Goal: Task Accomplishment & Management: Complete application form

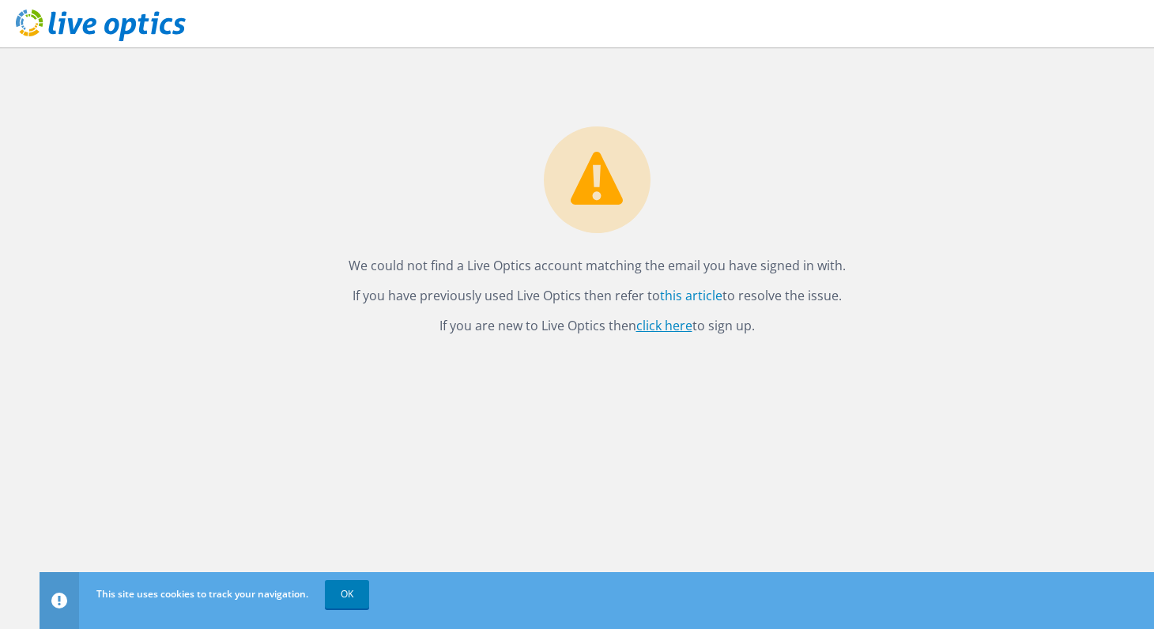
click at [659, 330] on link "click here" at bounding box center [664, 325] width 56 height 17
click at [138, 25] on icon at bounding box center [101, 25] width 170 height 32
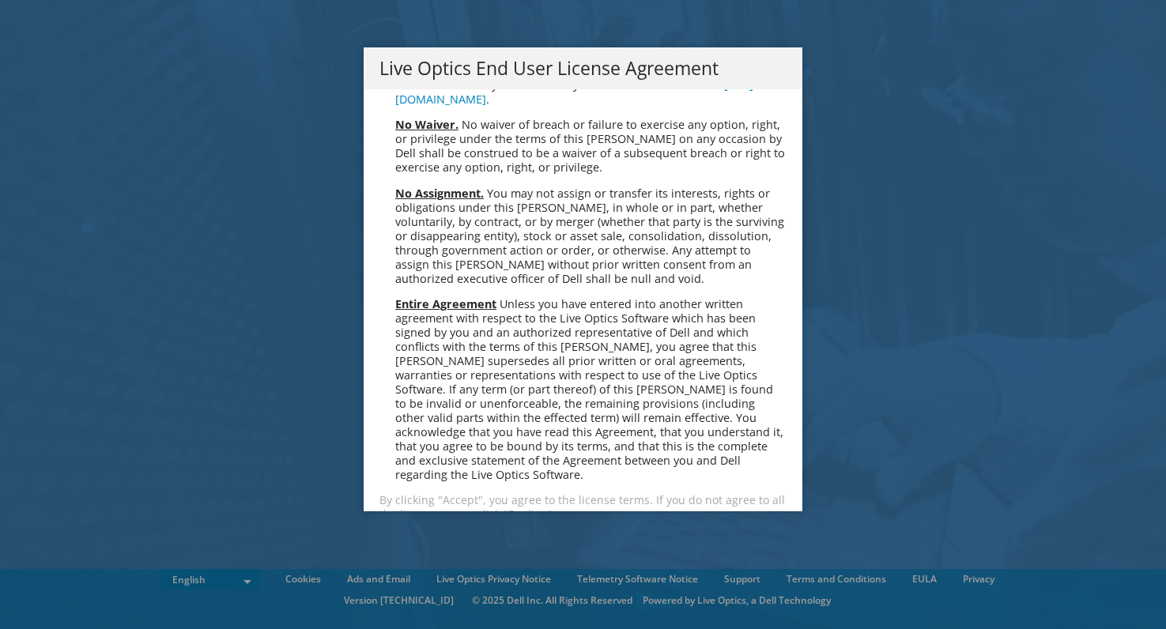
scroll to position [5978, 0]
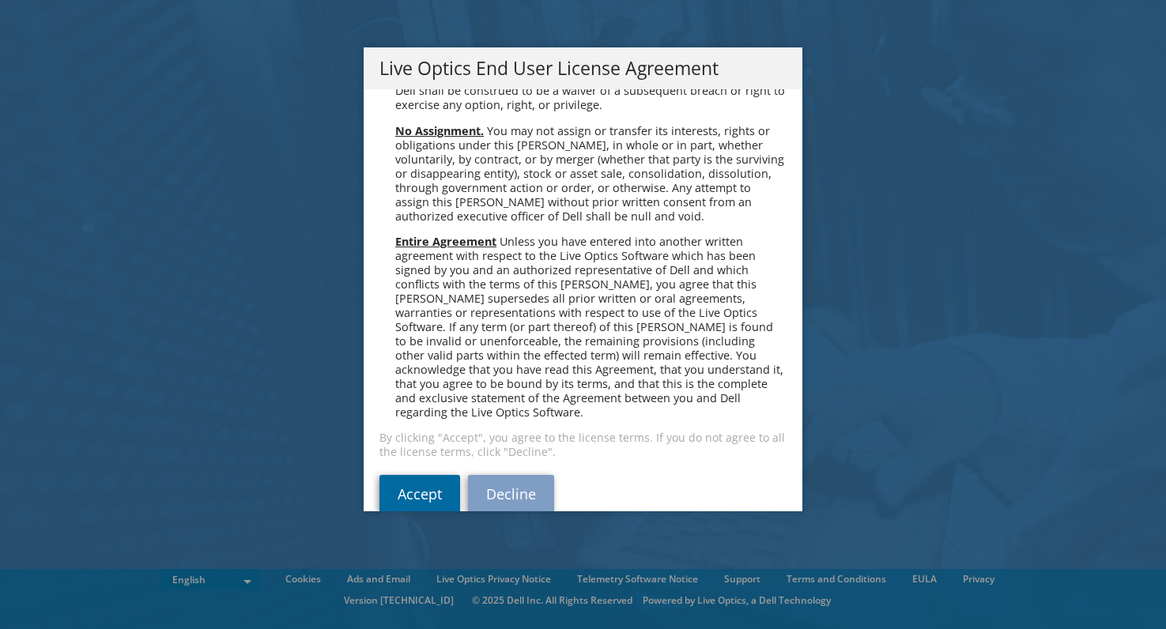
click at [383, 475] on link "Accept" at bounding box center [419, 494] width 81 height 38
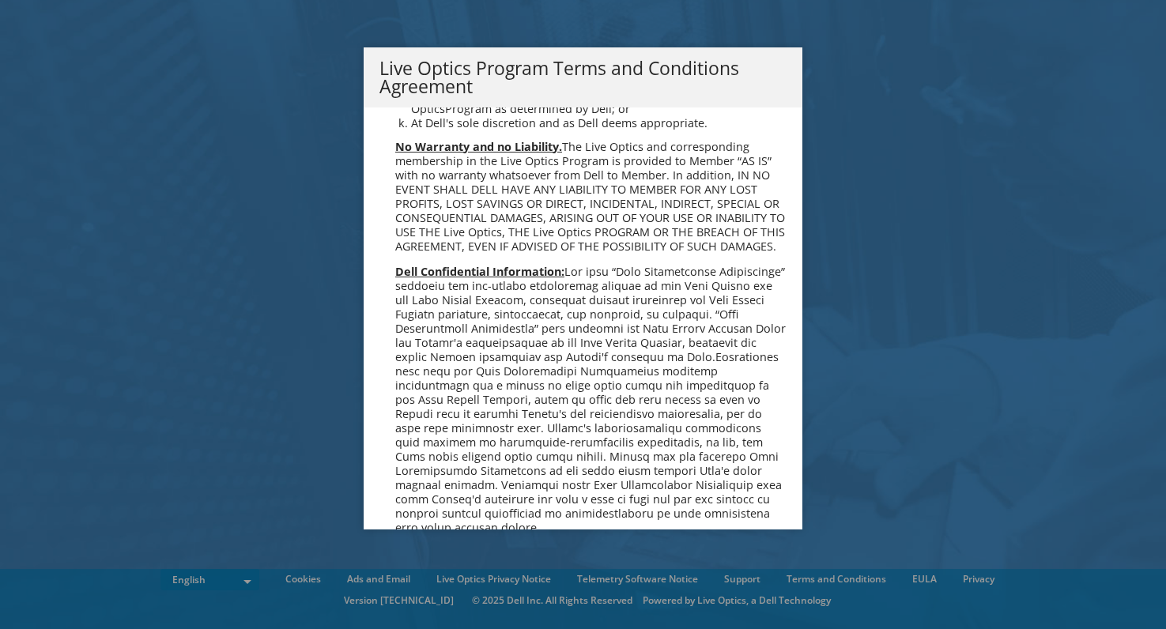
scroll to position [1132, 0]
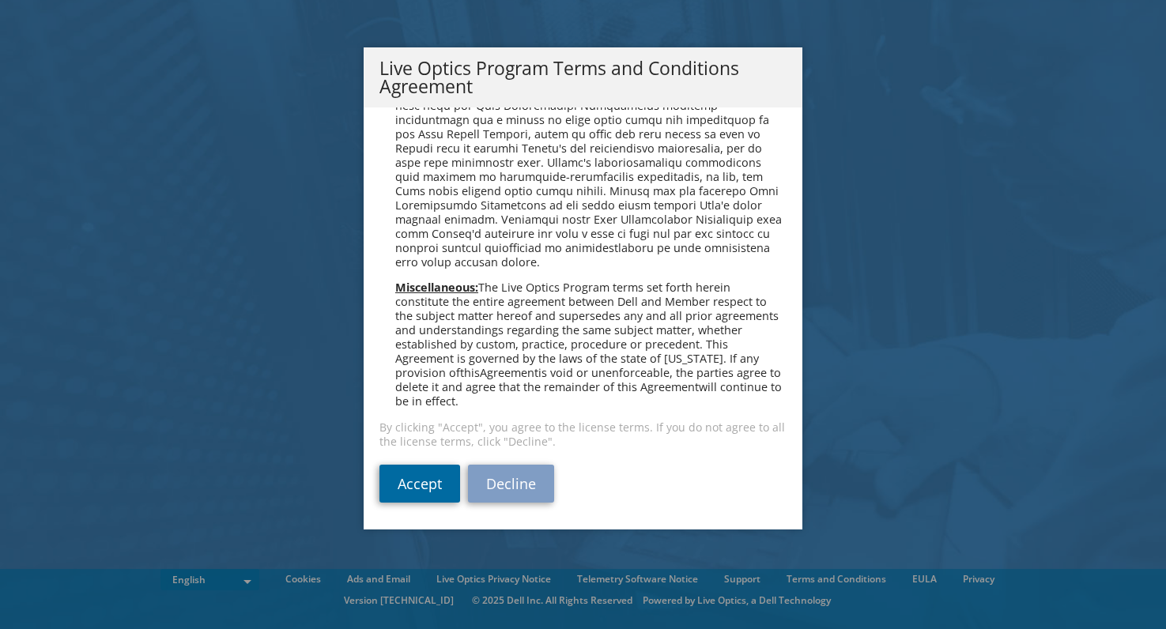
click at [420, 481] on link "Accept" at bounding box center [419, 484] width 81 height 38
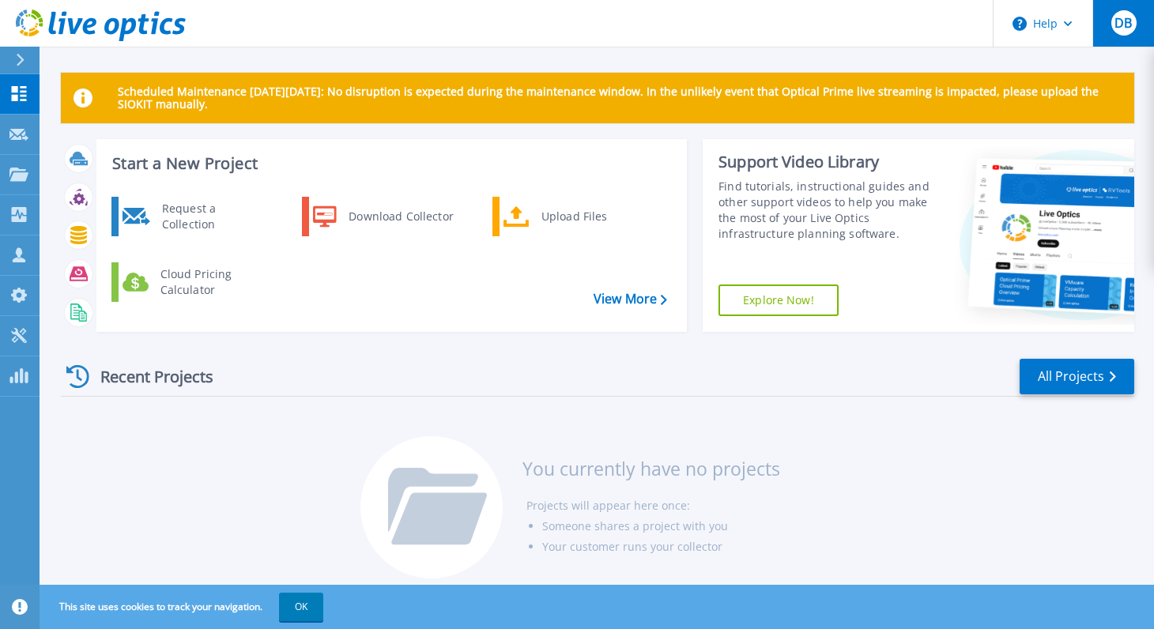
click at [1126, 21] on span "DB" at bounding box center [1123, 23] width 17 height 13
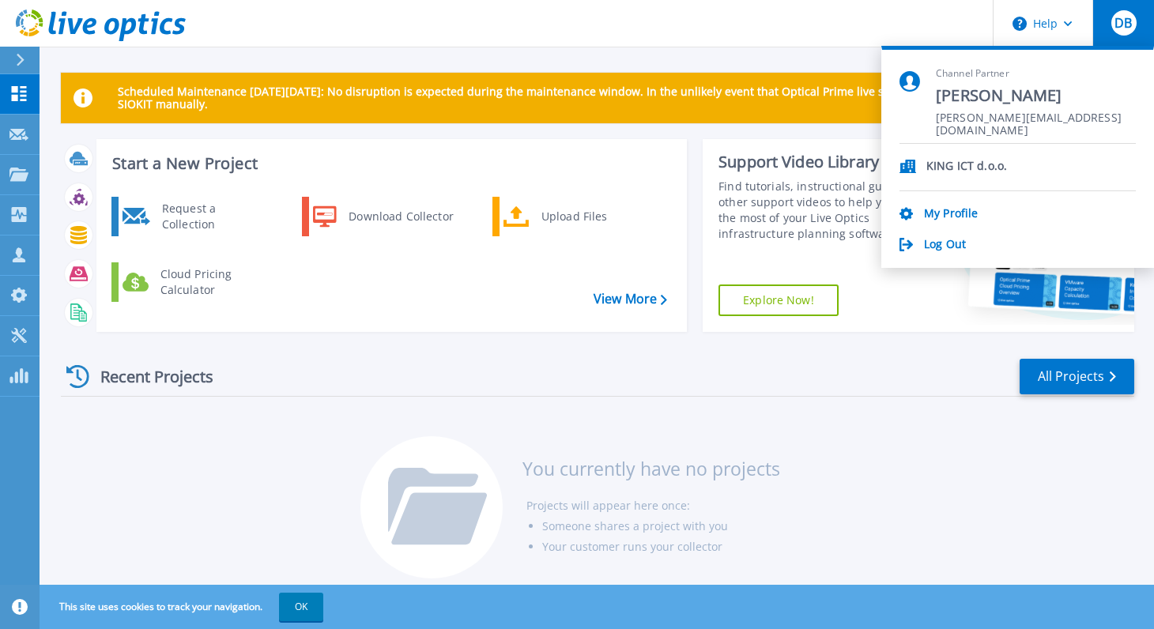
click at [329, 70] on div "Scheduled Maintenance [DATE][DATE]: No disruption is expected during the mainte…" at bounding box center [597, 297] width 1115 height 594
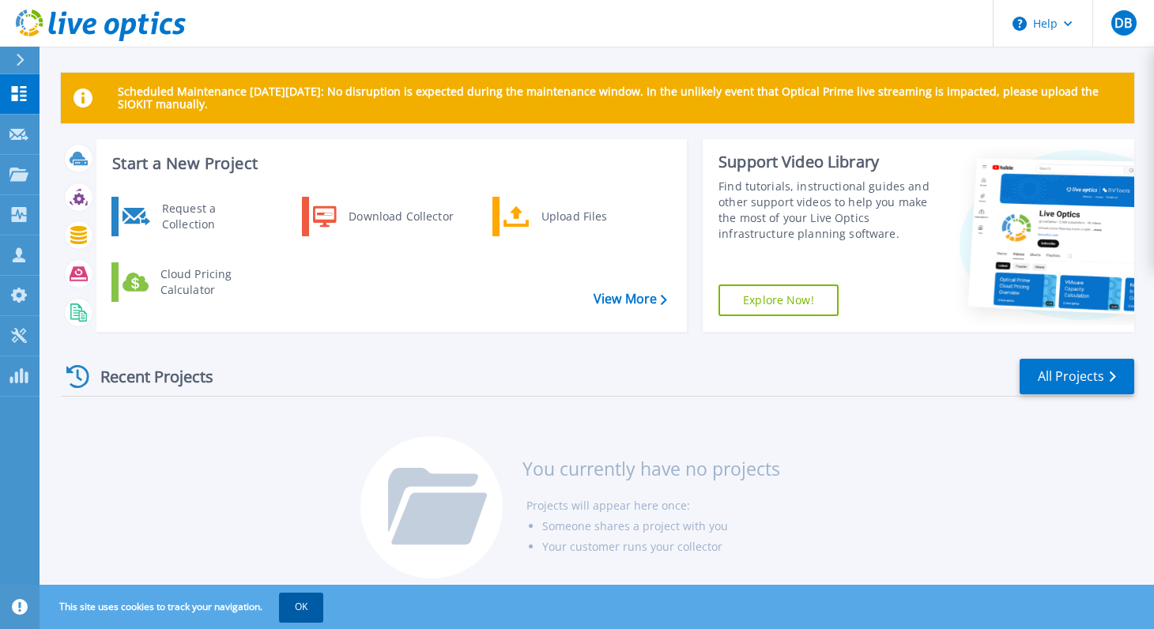
click at [288, 602] on button "OK" at bounding box center [301, 607] width 44 height 28
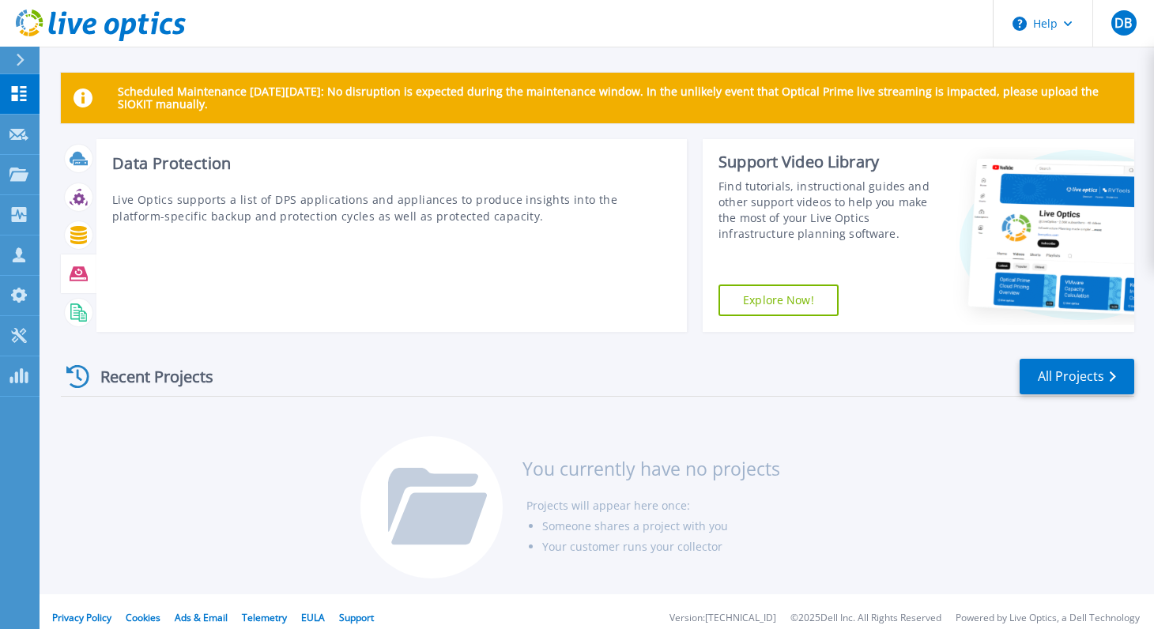
click at [77, 266] on icon at bounding box center [79, 274] width 18 height 18
click at [75, 274] on icon at bounding box center [79, 274] width 18 height 14
click at [77, 265] on icon at bounding box center [79, 274] width 18 height 18
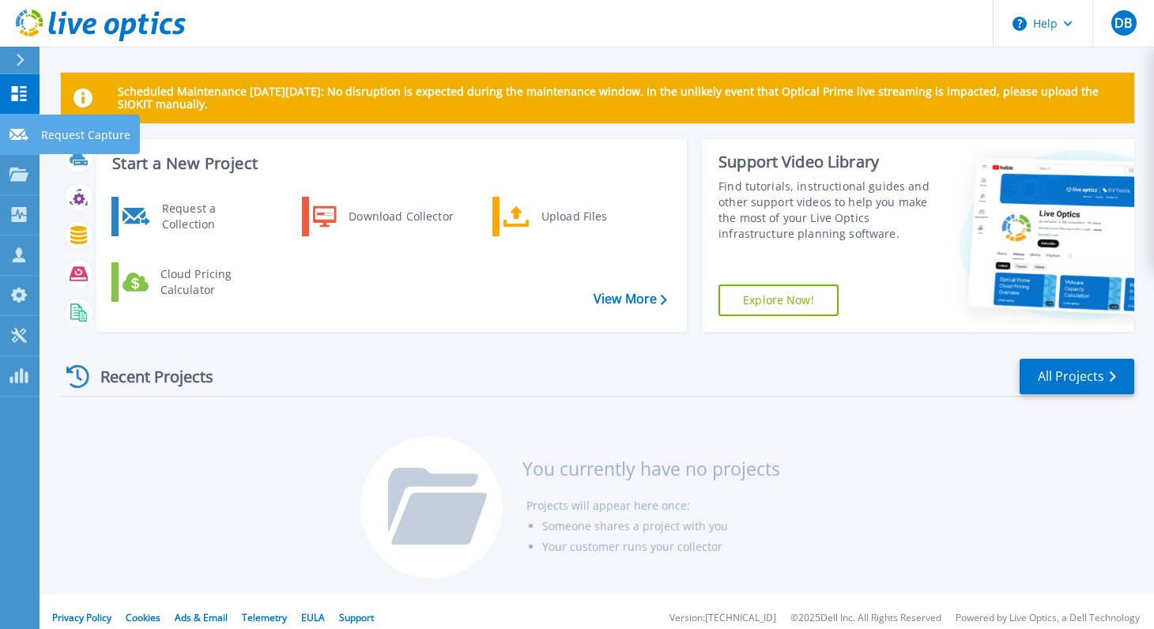
click at [74, 132] on p "Request Capture" at bounding box center [85, 135] width 89 height 41
click at [13, 142] on link "Request Capture Request Capture" at bounding box center [20, 135] width 40 height 40
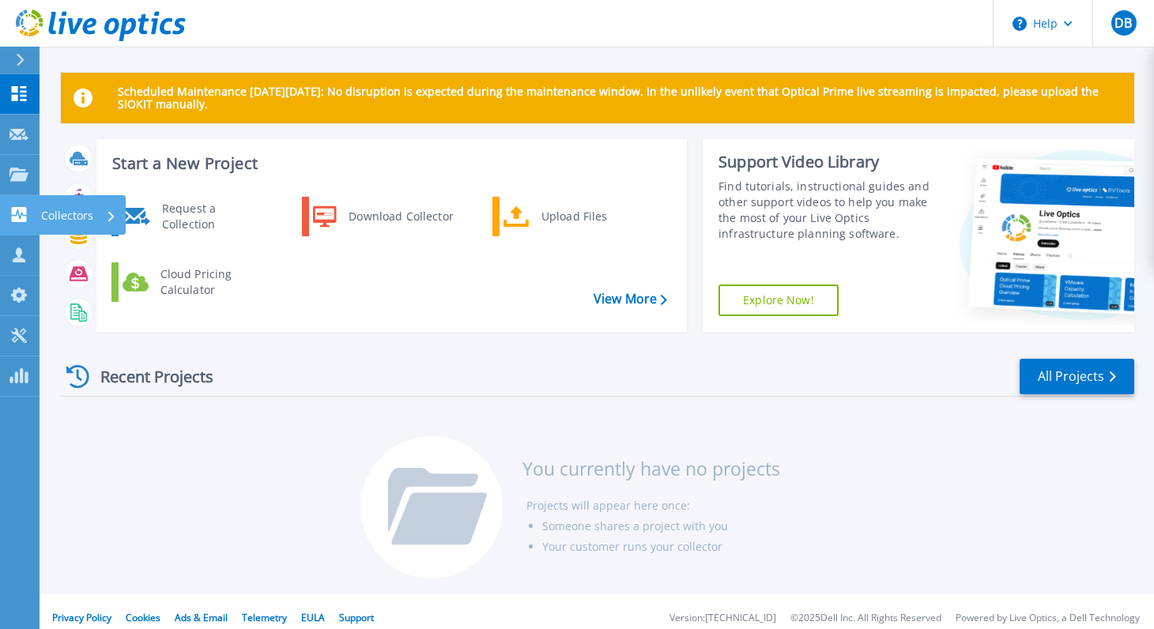
click at [55, 211] on p "Collectors" at bounding box center [67, 215] width 52 height 41
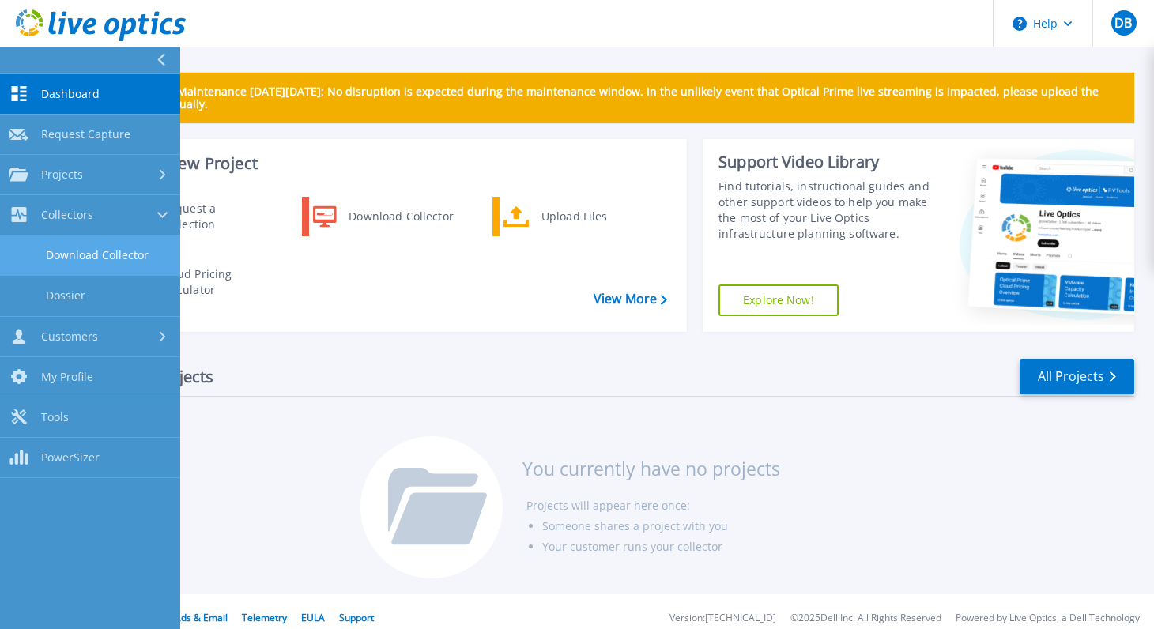
click at [127, 255] on link "Download Collector" at bounding box center [90, 256] width 180 height 40
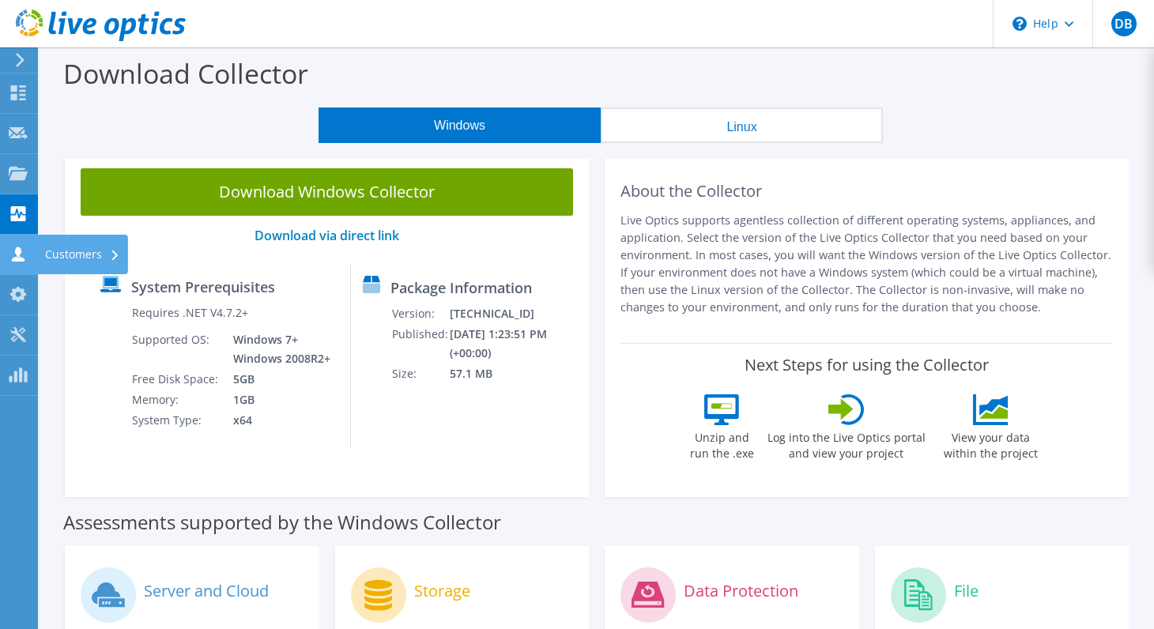
click at [61, 250] on div "Customers" at bounding box center [82, 255] width 91 height 40
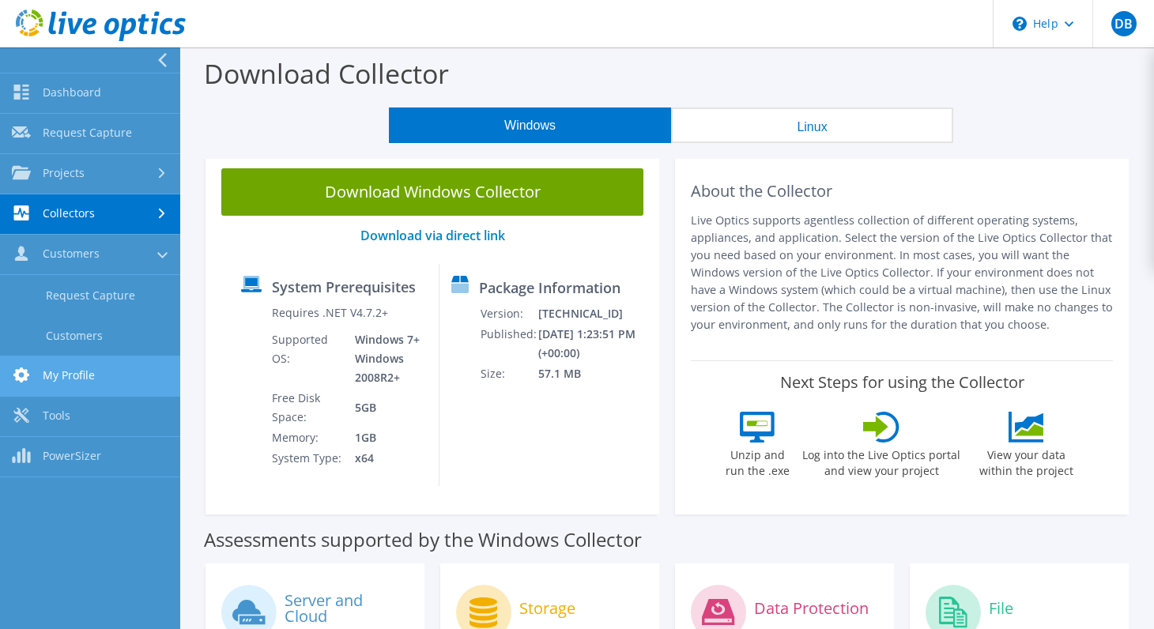
click at [114, 364] on link "My Profile" at bounding box center [90, 377] width 180 height 40
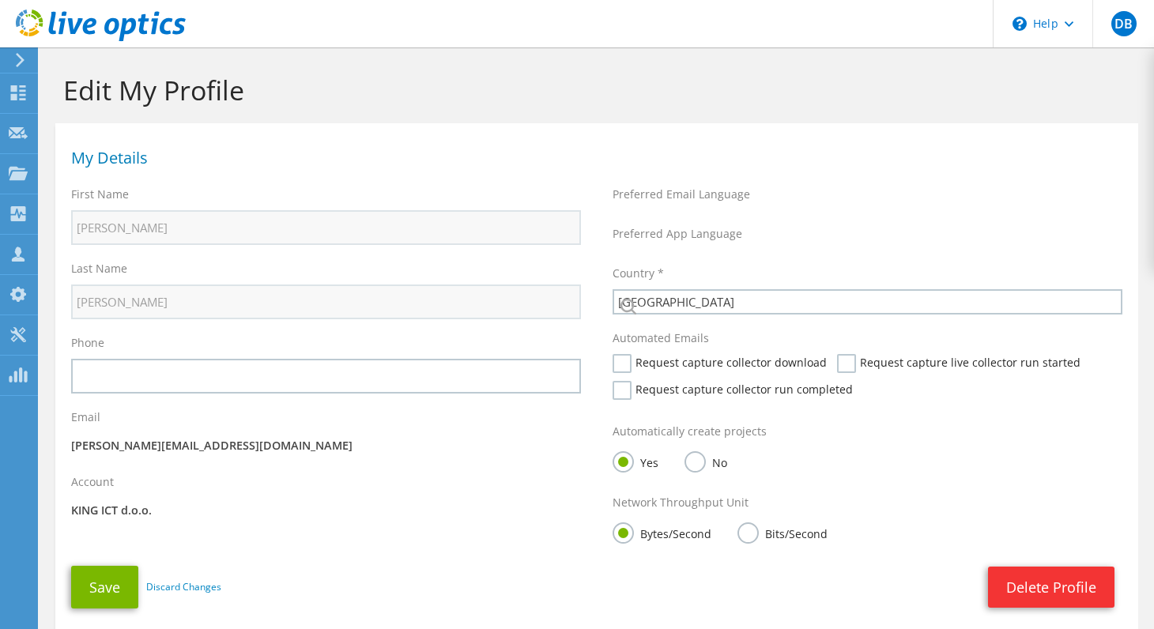
select select "94"
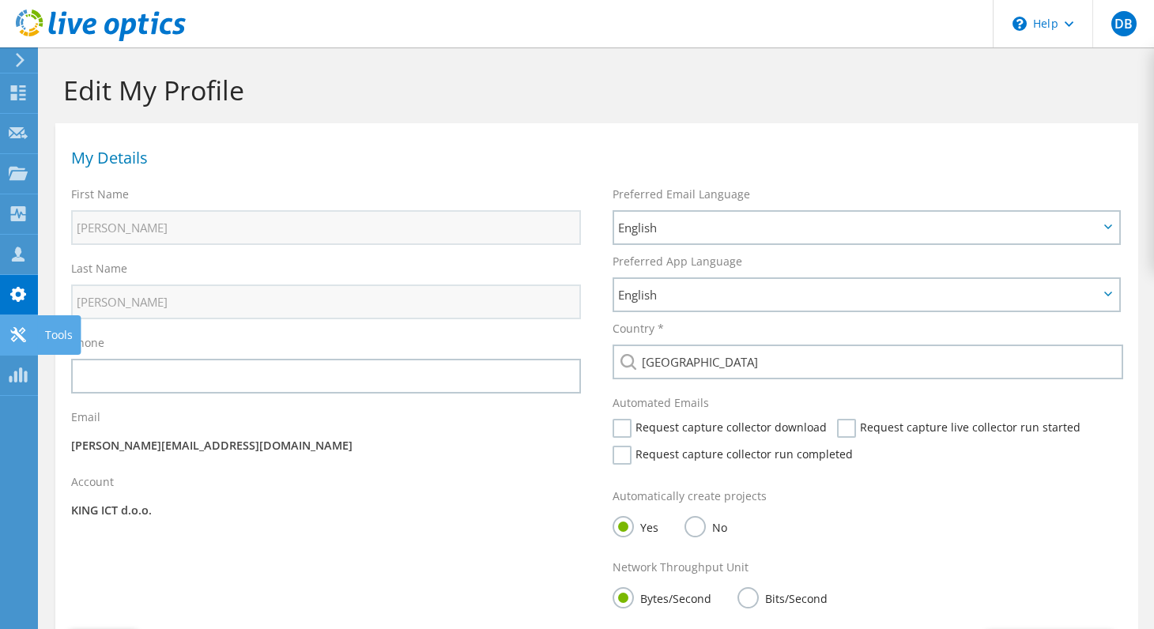
click at [19, 338] on icon at bounding box center [18, 334] width 19 height 15
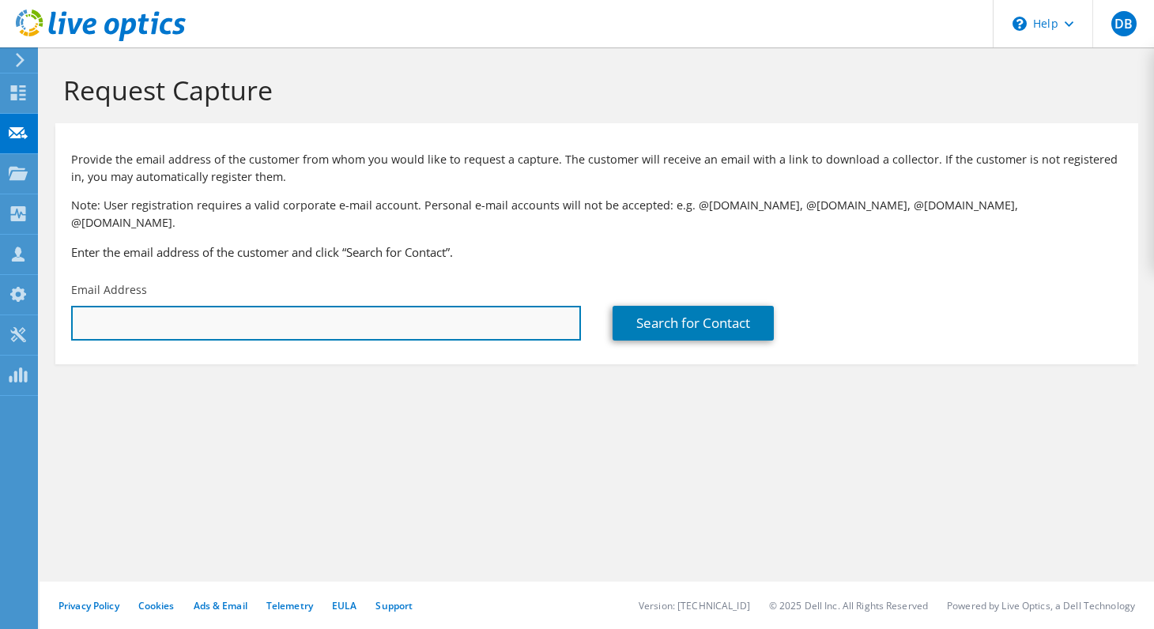
click at [384, 319] on input "text" at bounding box center [326, 323] width 510 height 35
drag, startPoint x: 168, startPoint y: 319, endPoint x: 0, endPoint y: 320, distance: 168.4
click at [17, 320] on div "DB Channel Partner Danijel Brajkovic danijel.brajkovic@king-ict.hr KING ICT d.o…" at bounding box center [577, 314] width 1154 height 629
click at [95, 311] on input "albert" at bounding box center [326, 323] width 510 height 35
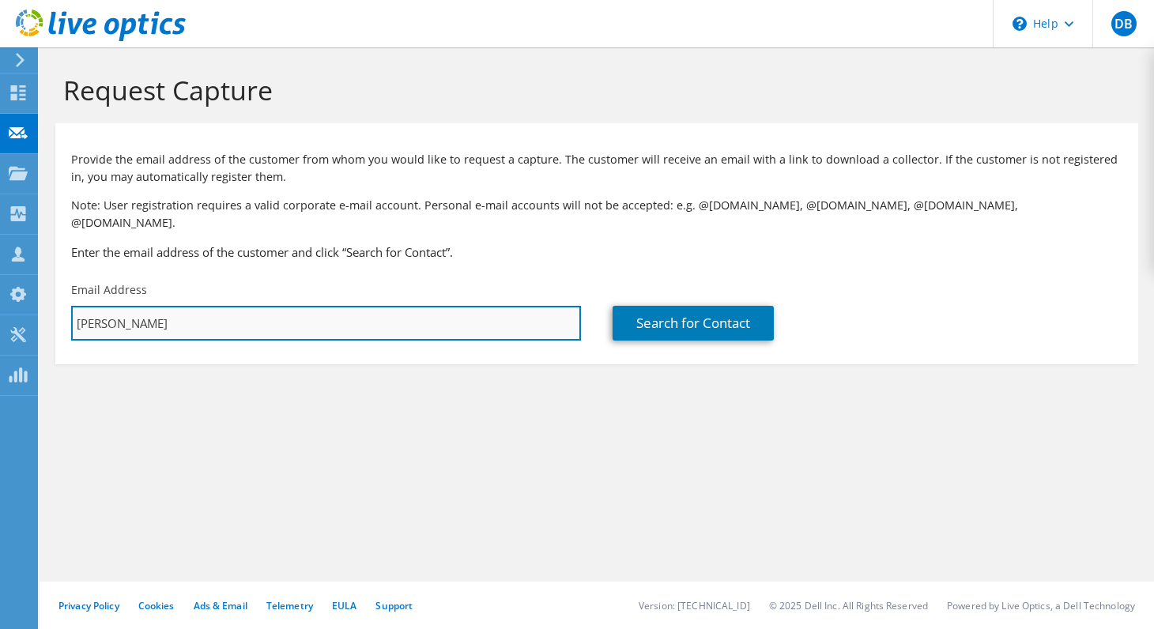
paste input ".simunic@rimac-technology.com"
type input "albert.simunic@rimac-technology.com"
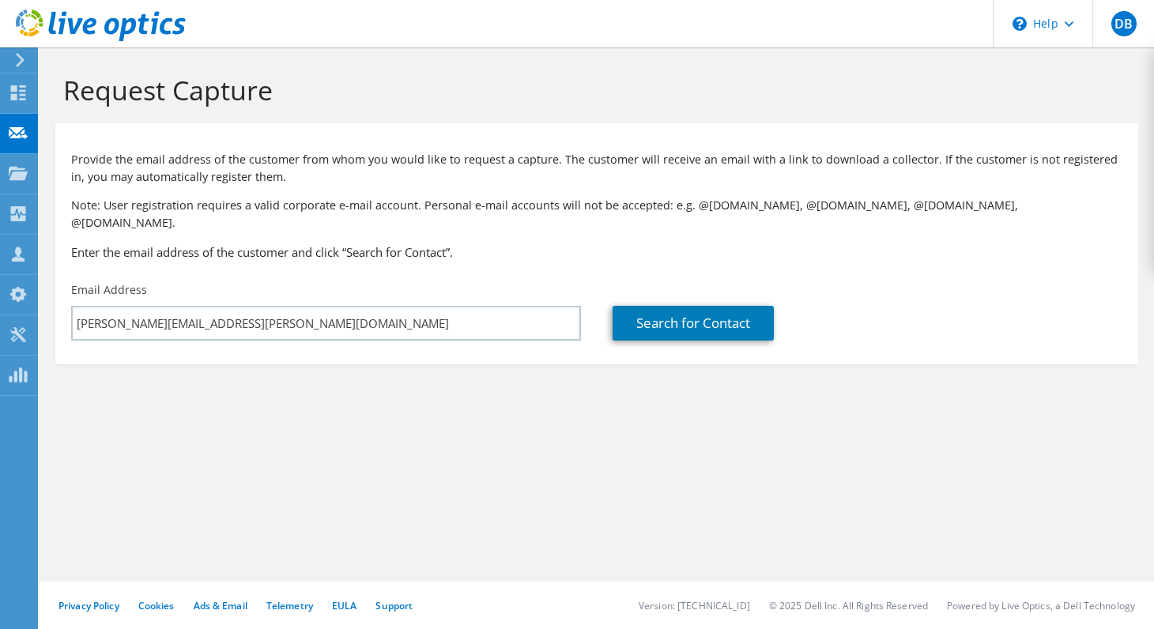
click at [379, 409] on section "Request Capture Provide the email address of the customer from whom you would l…" at bounding box center [597, 245] width 1115 height 396
click at [679, 306] on link "Search for Contact" at bounding box center [693, 323] width 161 height 35
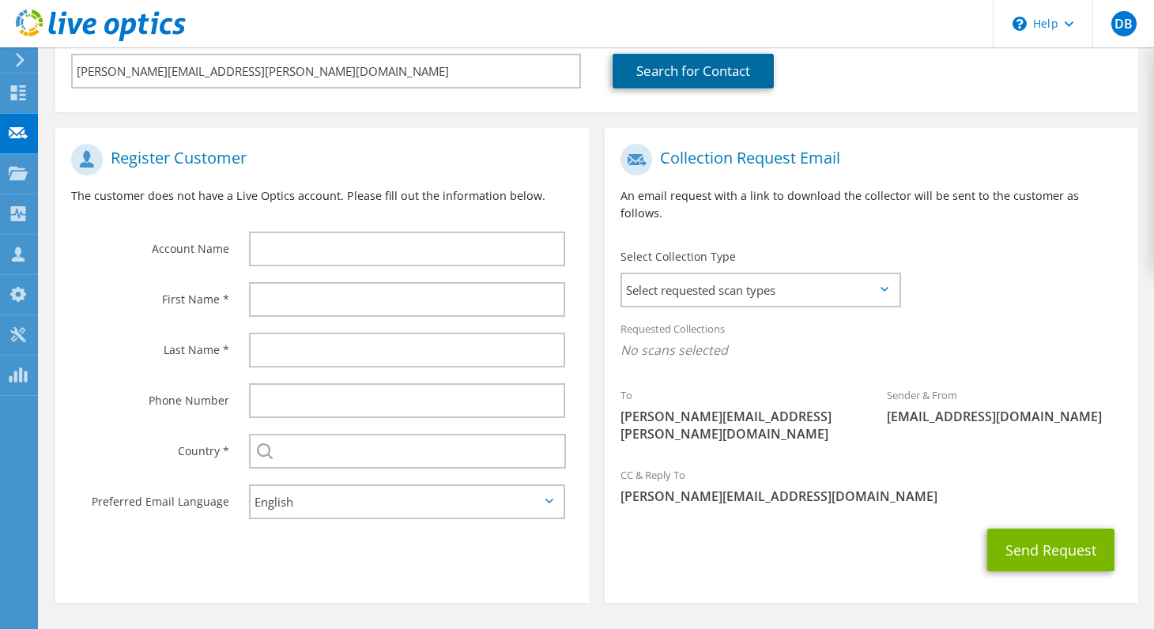
scroll to position [253, 0]
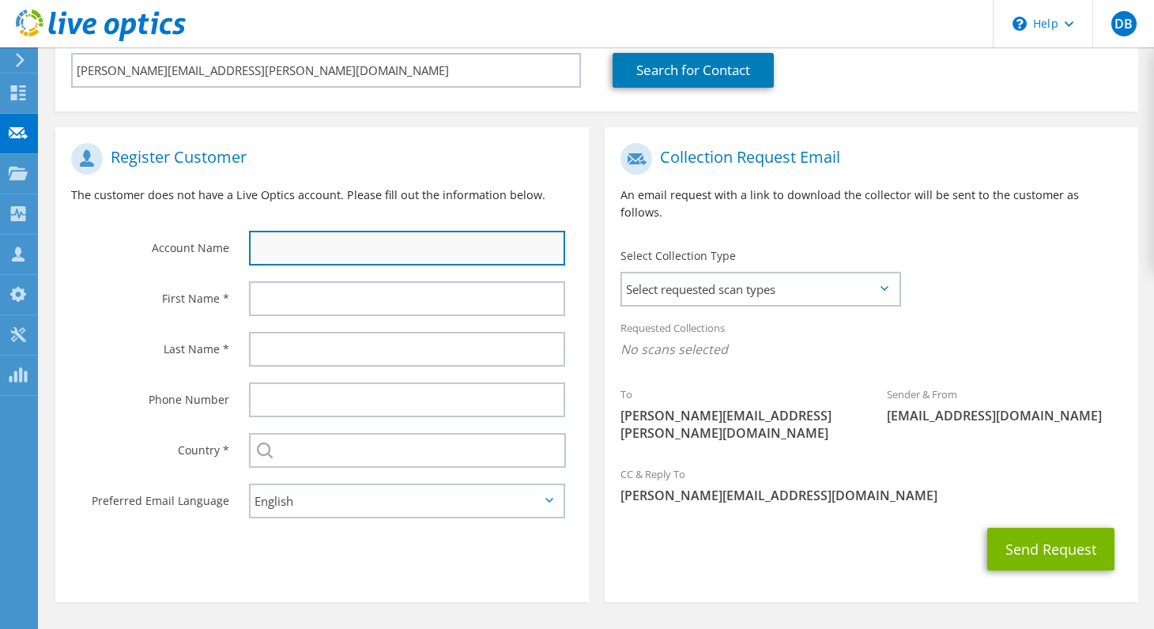
click at [307, 231] on input "text" at bounding box center [407, 248] width 316 height 35
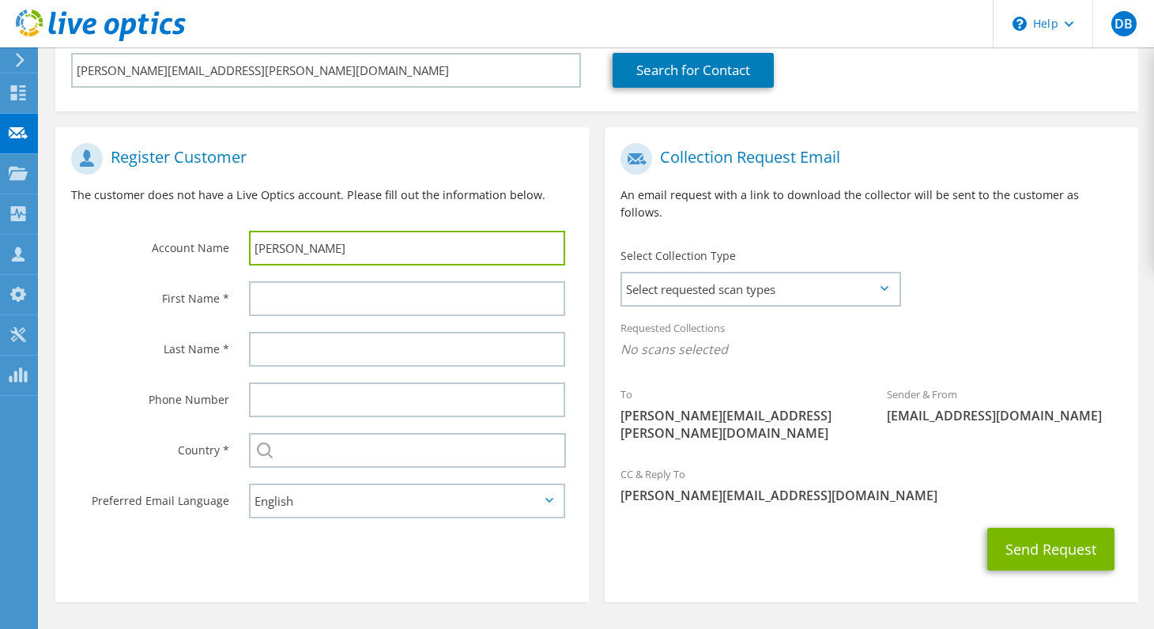
type input "Albert"
drag, startPoint x: 307, startPoint y: 230, endPoint x: 229, endPoint y: 229, distance: 77.5
click at [229, 229] on div "Account Name Albert" at bounding box center [322, 204] width 534 height 138
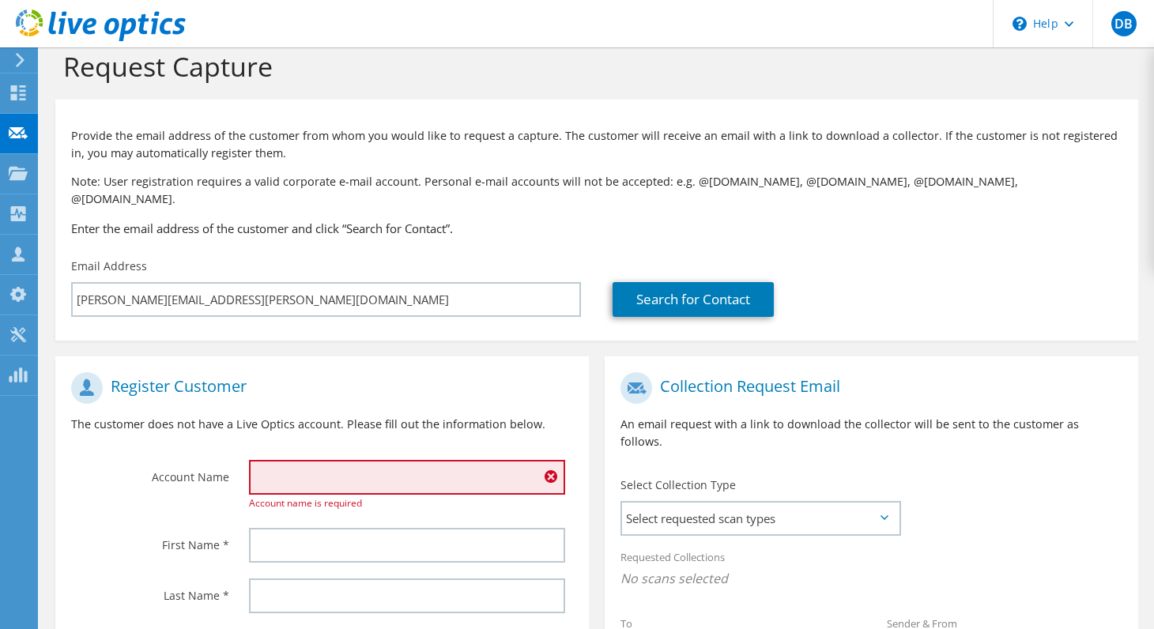
scroll to position [0, 0]
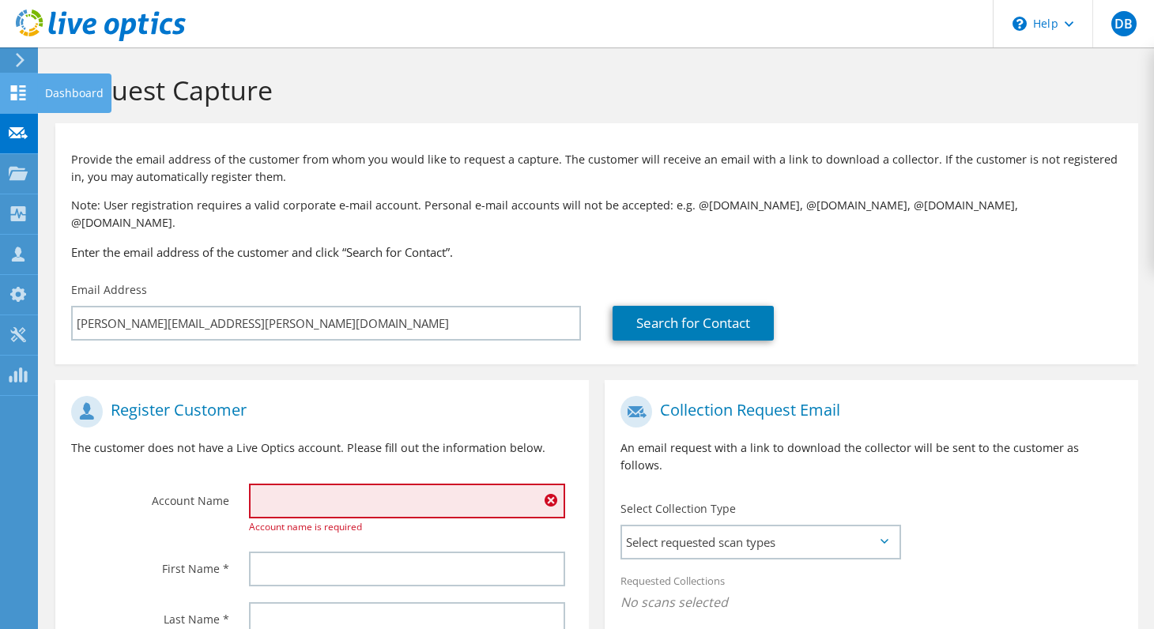
click at [9, 91] on icon at bounding box center [18, 92] width 19 height 15
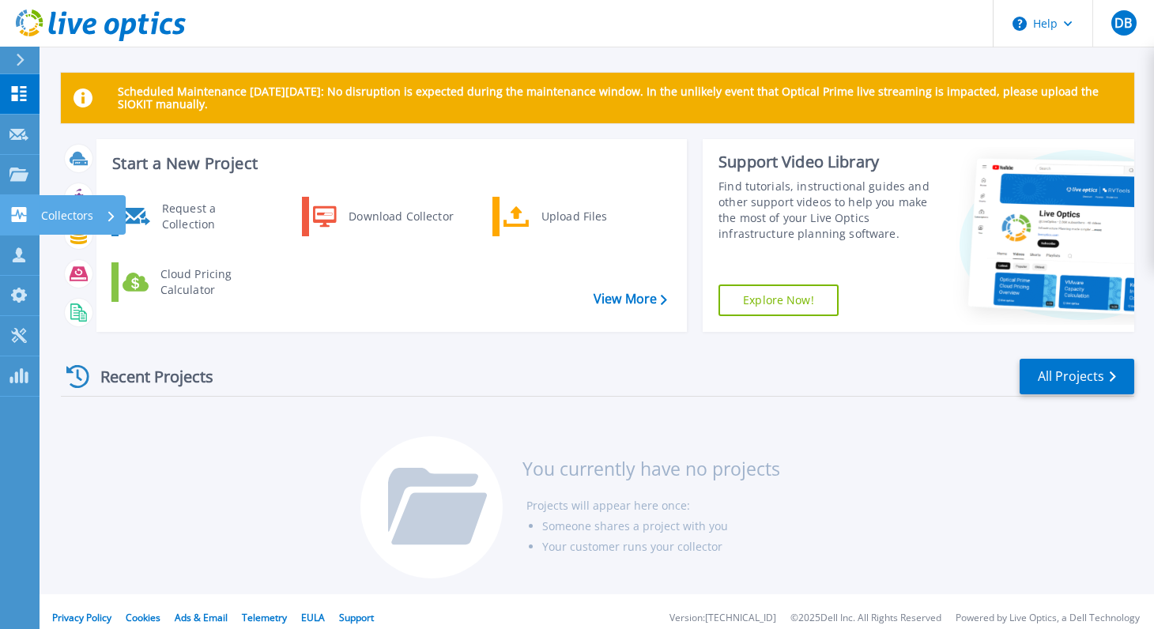
click at [19, 227] on link "Collectors Collectors" at bounding box center [20, 215] width 40 height 40
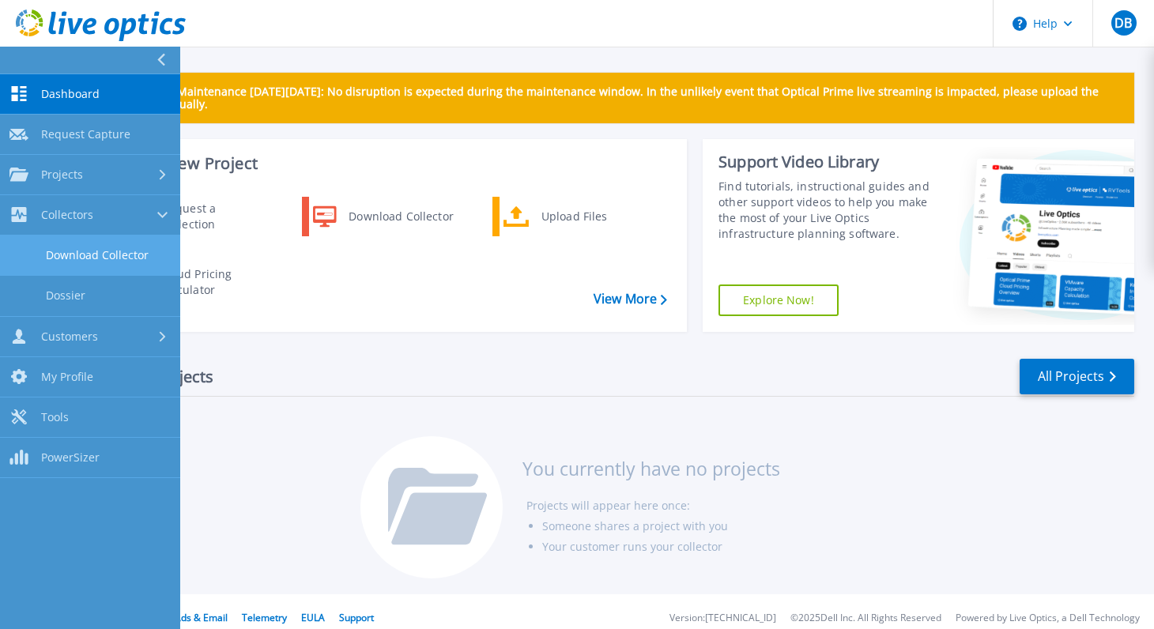
click at [72, 257] on link "Download Collector" at bounding box center [90, 256] width 180 height 40
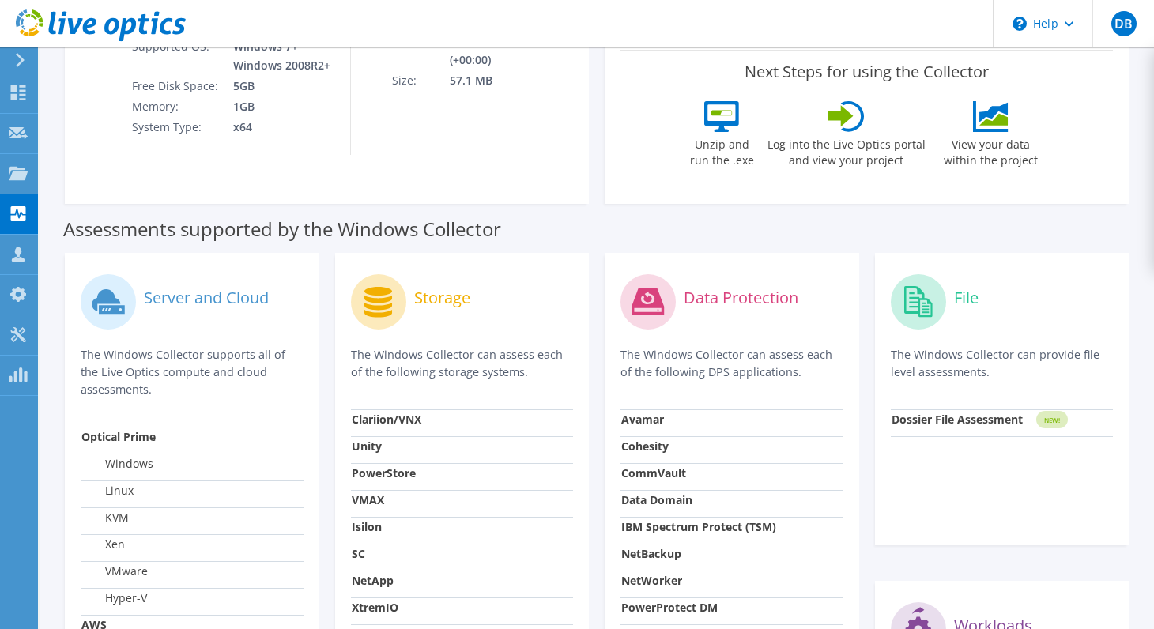
scroll to position [316, 0]
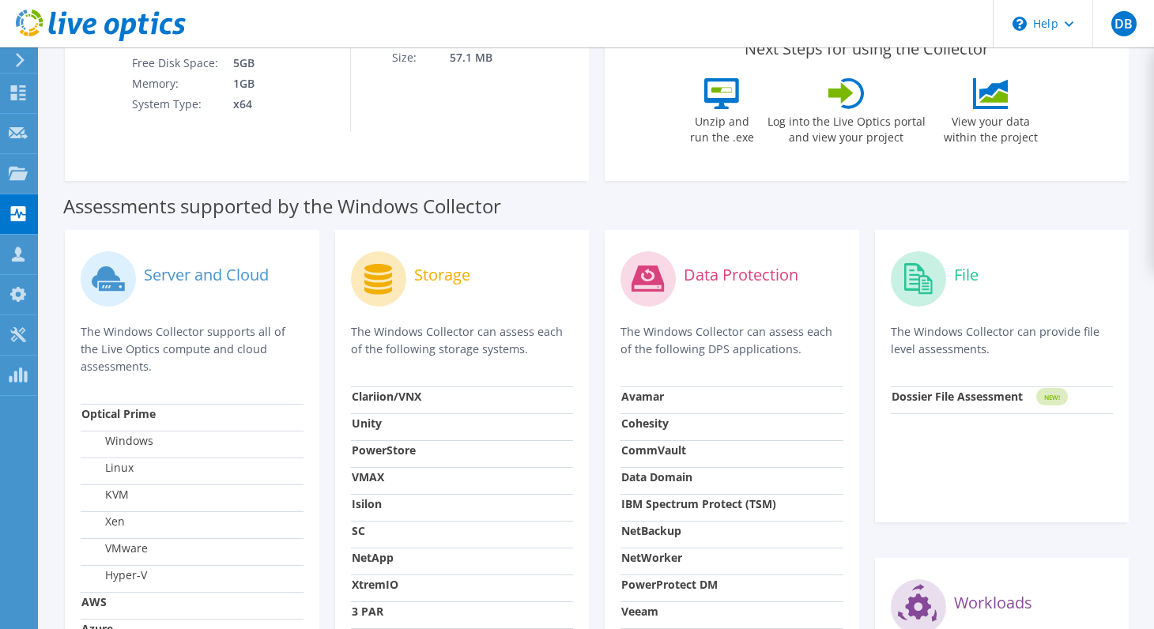
click at [726, 271] on label "Data Protection" at bounding box center [741, 275] width 115 height 16
drag, startPoint x: 726, startPoint y: 271, endPoint x: 647, endPoint y: 270, distance: 78.3
click at [647, 270] on circle at bounding box center [648, 278] width 55 height 55
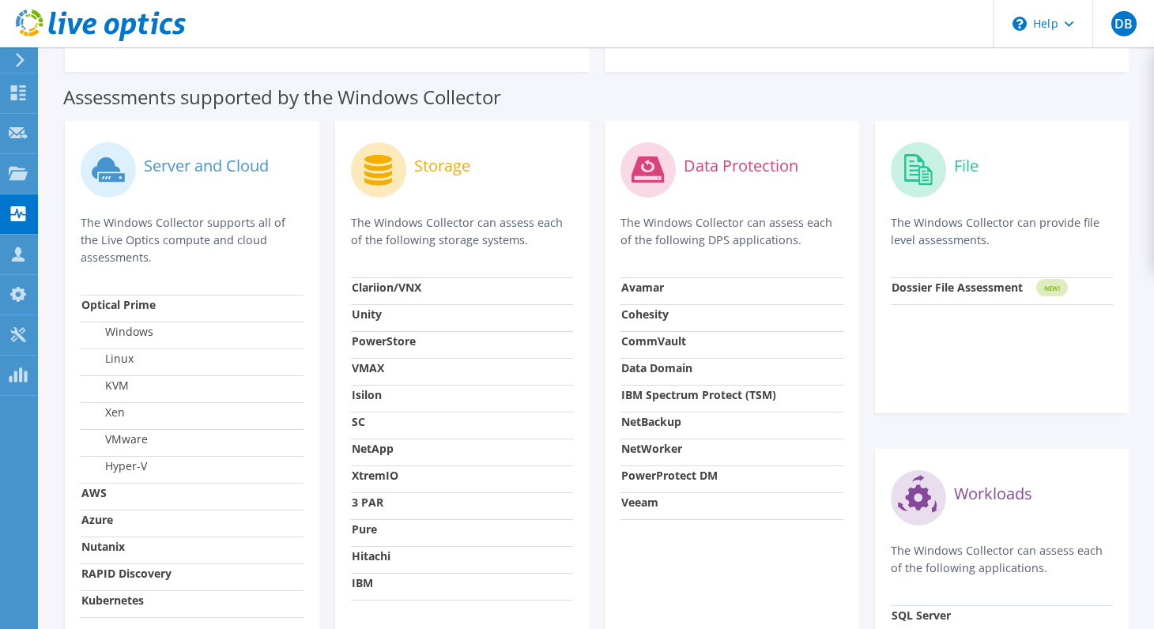
scroll to position [553, 0]
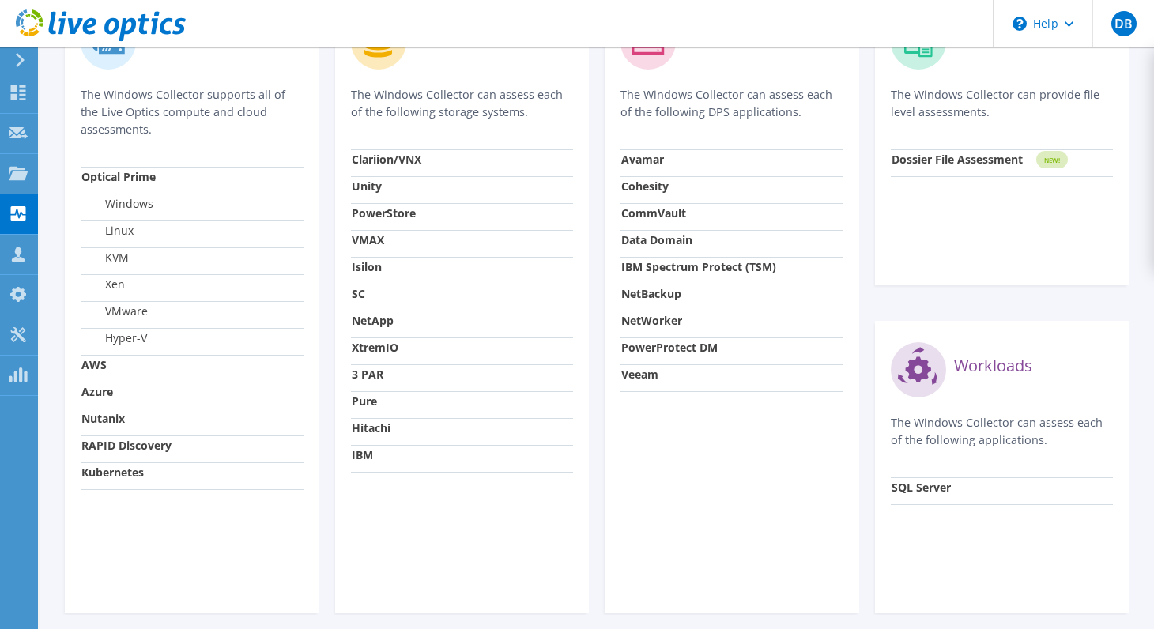
click at [648, 298] on strong "NetBackup" at bounding box center [651, 293] width 60 height 15
drag, startPoint x: 651, startPoint y: 255, endPoint x: 650, endPoint y: 230, distance: 25.3
click at [651, 255] on td "Data Domain" at bounding box center [732, 243] width 223 height 27
click at [651, 221] on td "CommVault" at bounding box center [732, 216] width 223 height 27
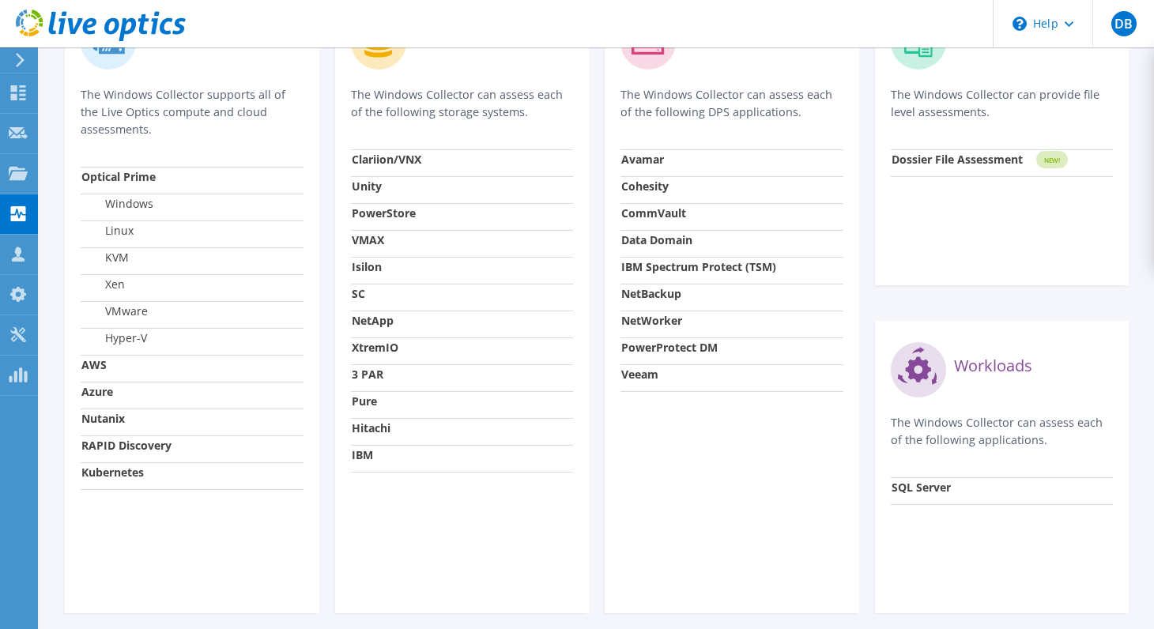
drag, startPoint x: 651, startPoint y: 221, endPoint x: 648, endPoint y: 237, distance: 16.8
click at [648, 237] on strong "Data Domain" at bounding box center [656, 239] width 71 height 15
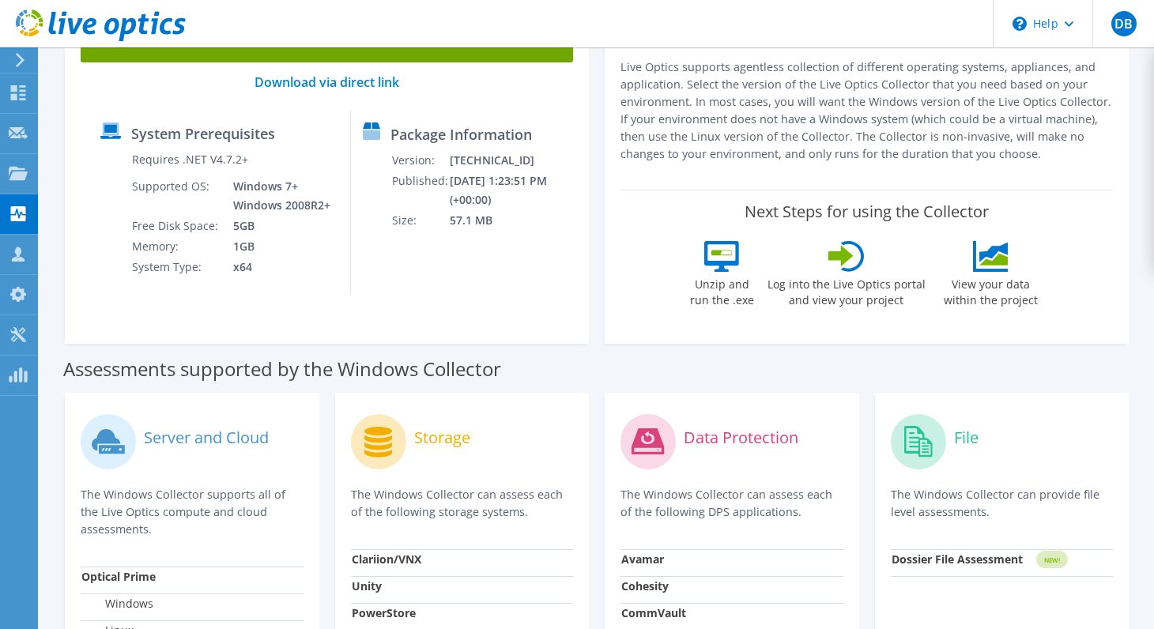
scroll to position [79, 0]
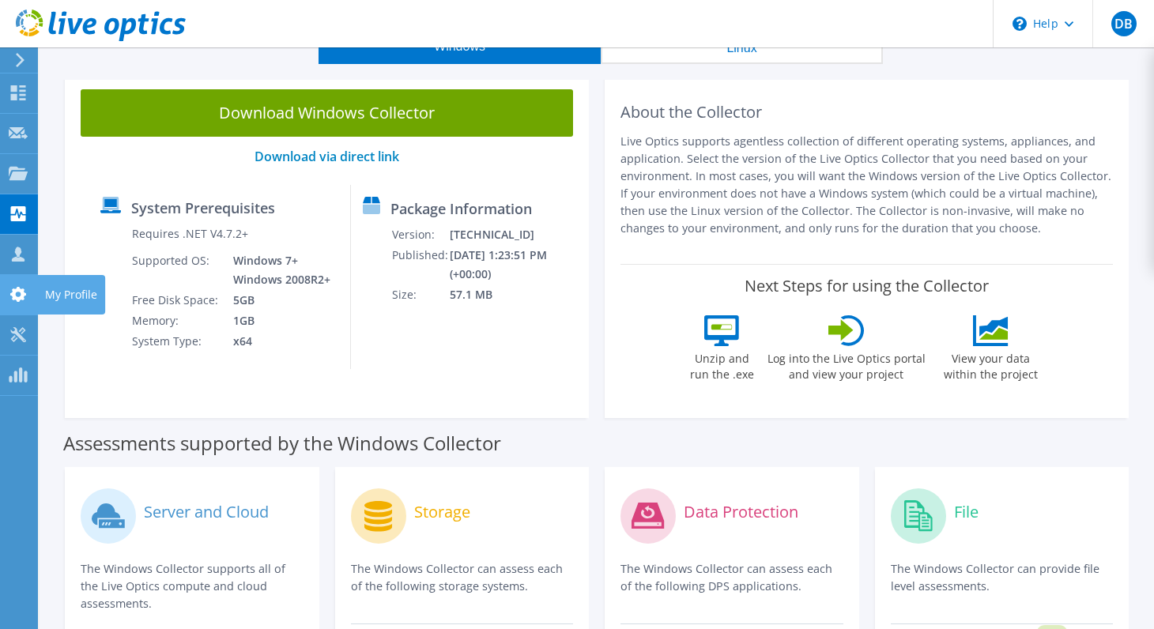
click at [57, 295] on div "My Profile" at bounding box center [71, 295] width 68 height 40
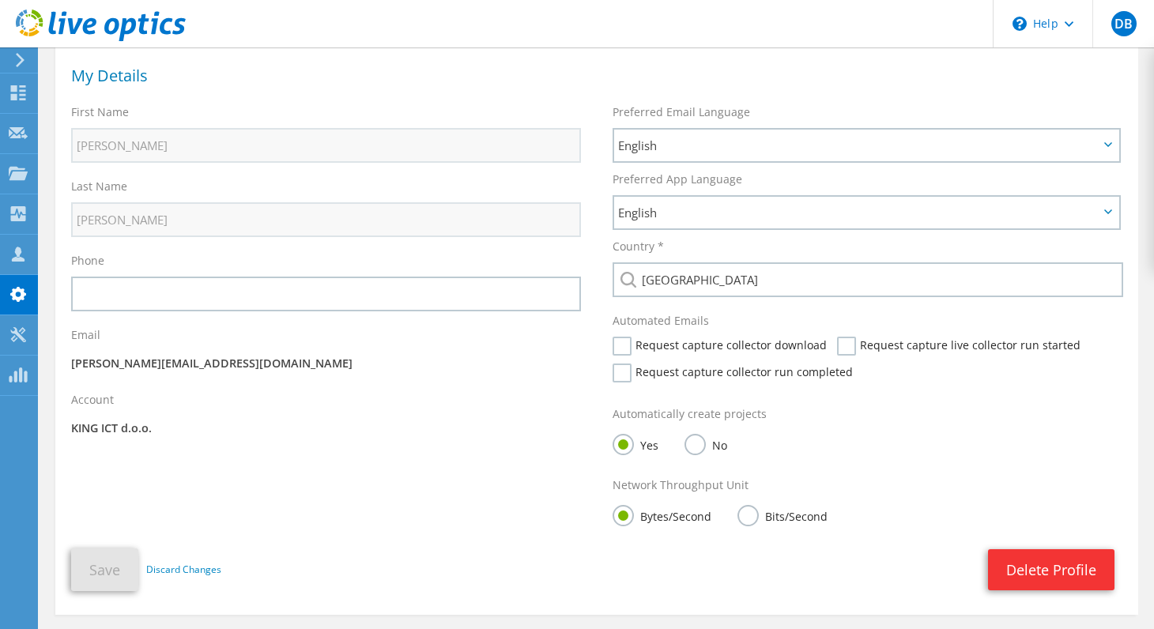
scroll to position [76, 0]
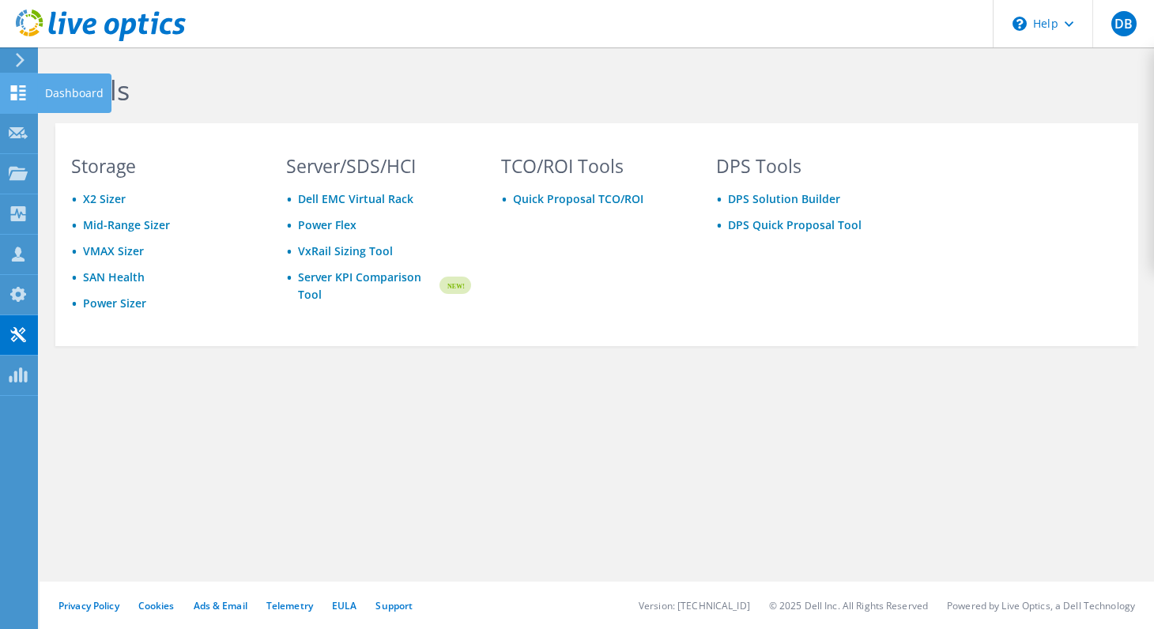
click at [21, 95] on use at bounding box center [18, 92] width 15 height 15
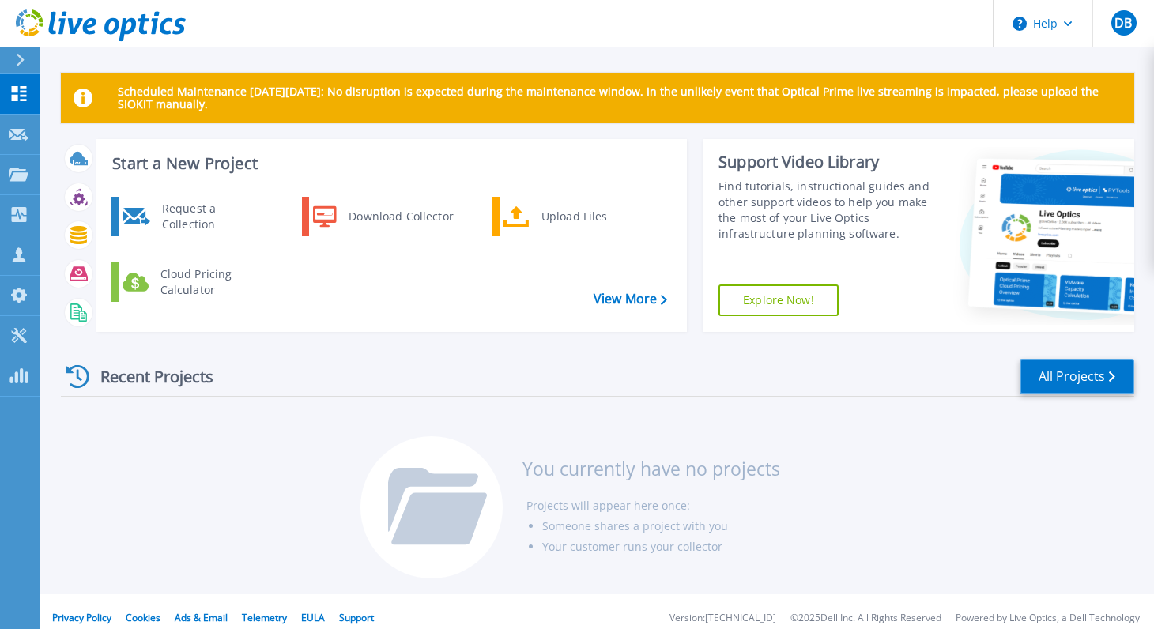
click at [1103, 382] on link "All Projects" at bounding box center [1077, 377] width 115 height 36
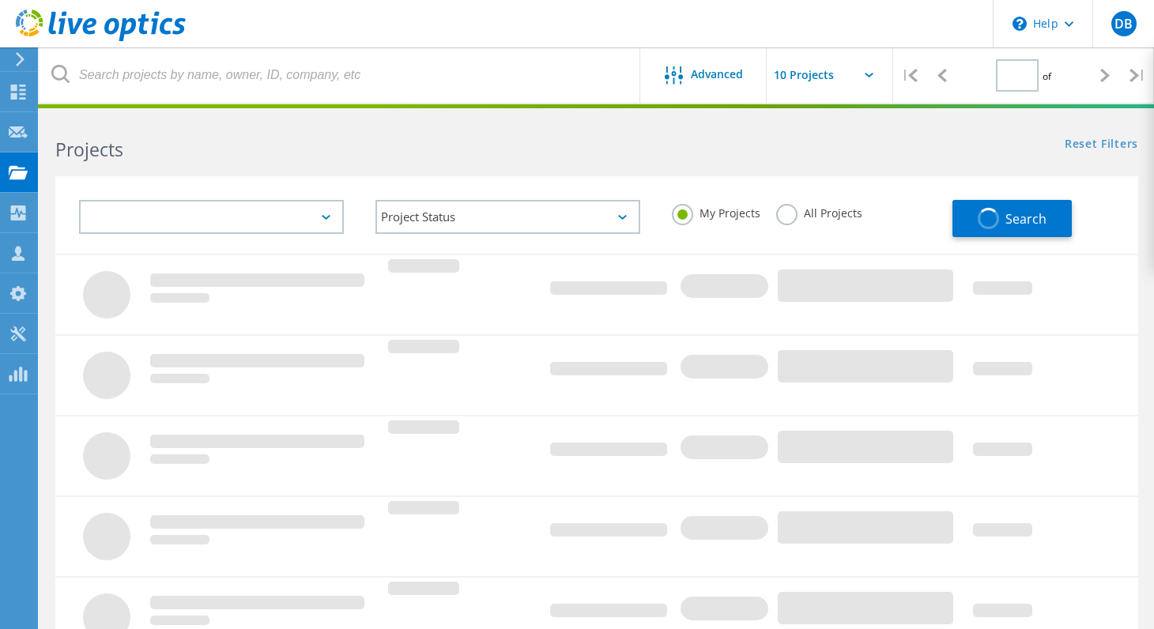
type input "1"
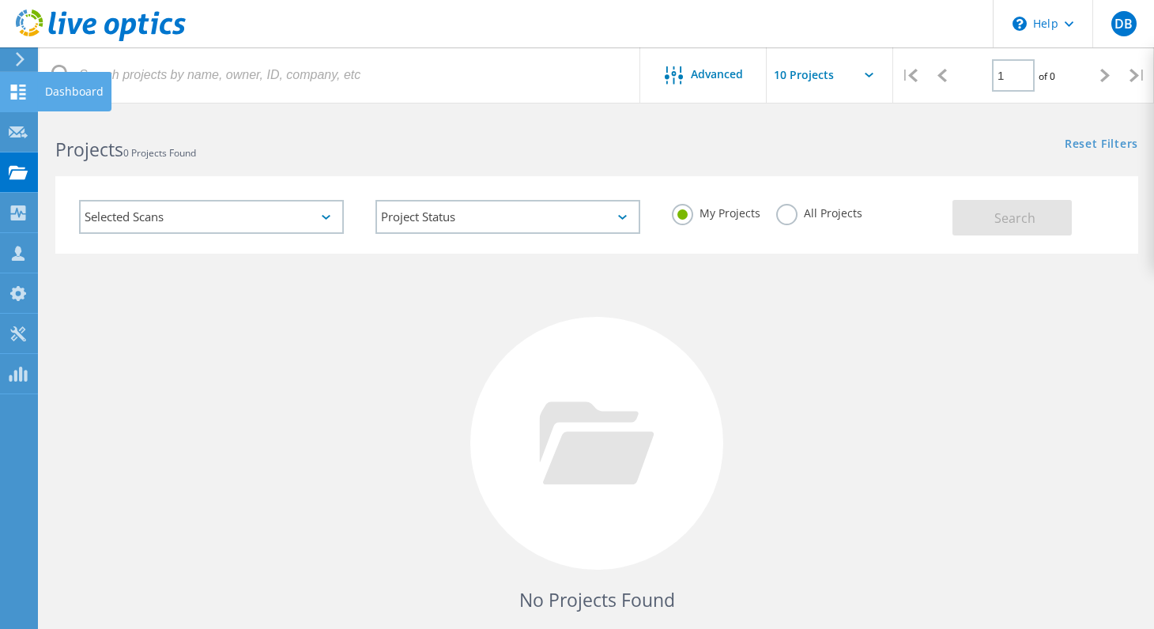
click at [26, 91] on icon at bounding box center [18, 92] width 19 height 15
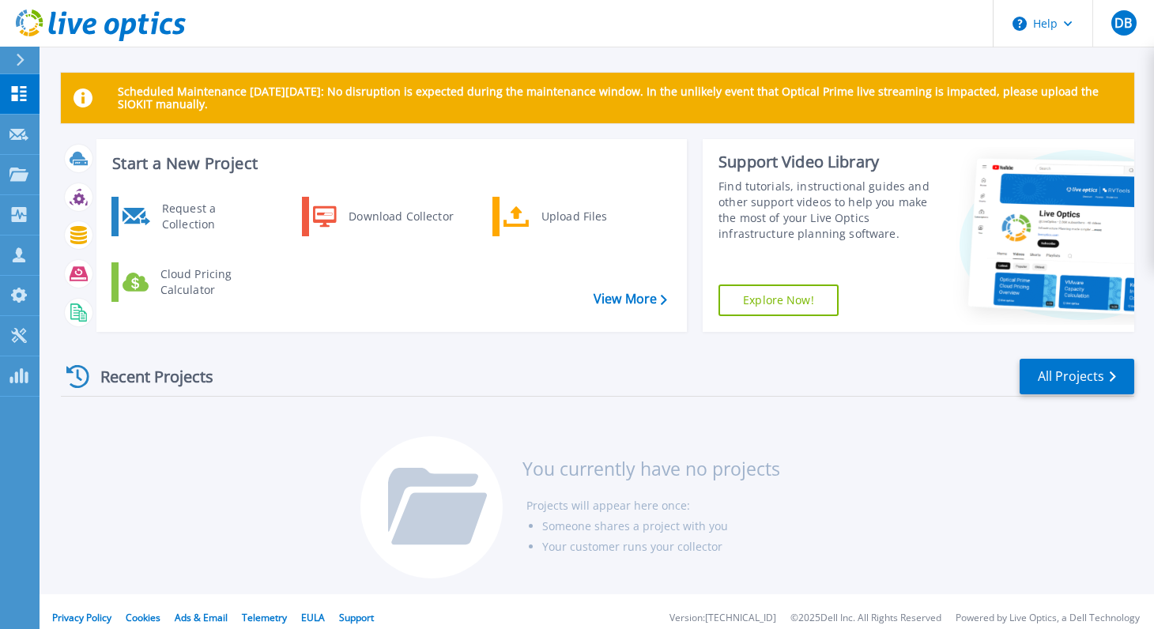
click at [810, 300] on link "Explore Now!" at bounding box center [779, 301] width 120 height 32
click at [220, 201] on div "Request a Collection" at bounding box center [211, 217] width 115 height 32
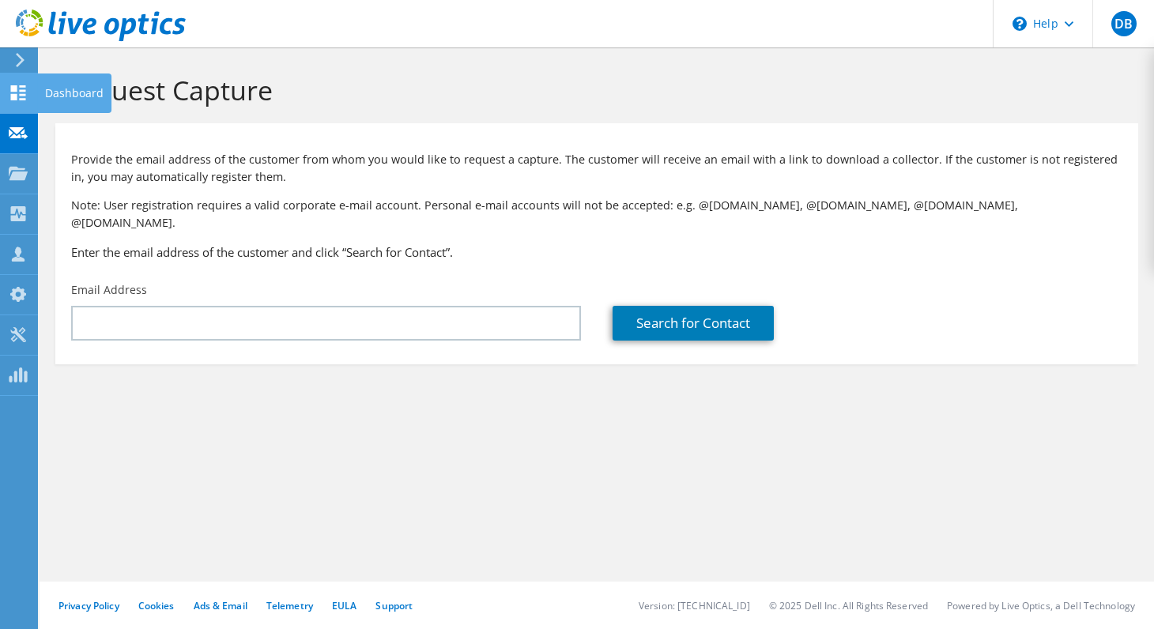
click at [27, 92] on icon at bounding box center [18, 92] width 19 height 15
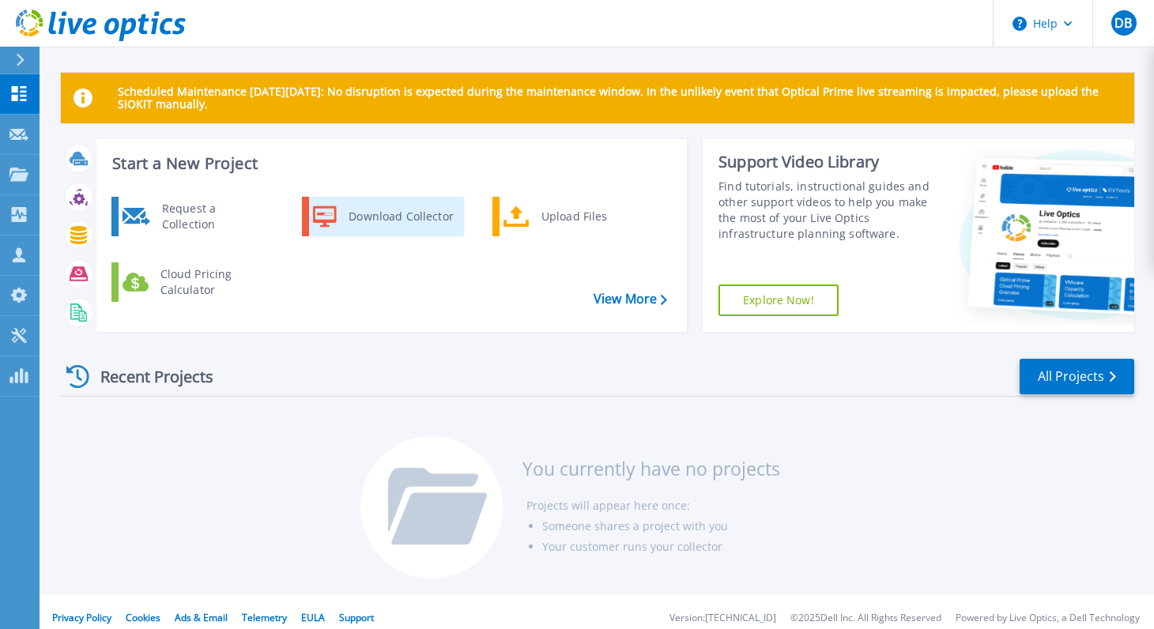
click at [403, 201] on div "Download Collector" at bounding box center [400, 217] width 119 height 32
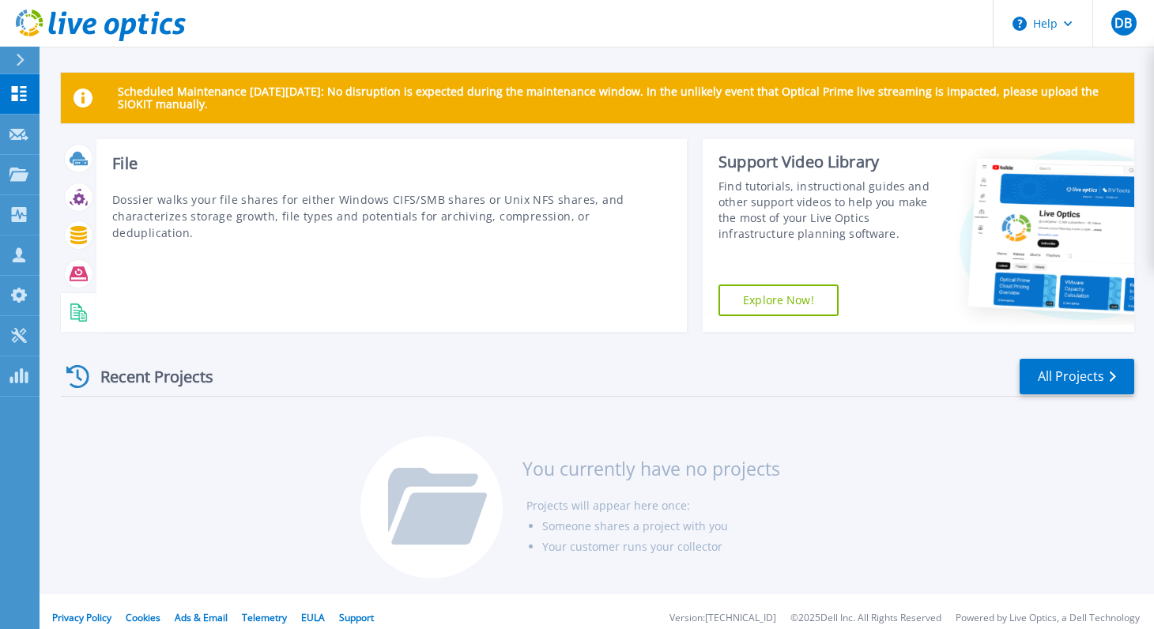
click at [77, 314] on icon at bounding box center [79, 313] width 18 height 18
click at [453, 228] on div "Data Protection Live Optics supports a list of DPS applications and appliances …" at bounding box center [391, 235] width 590 height 193
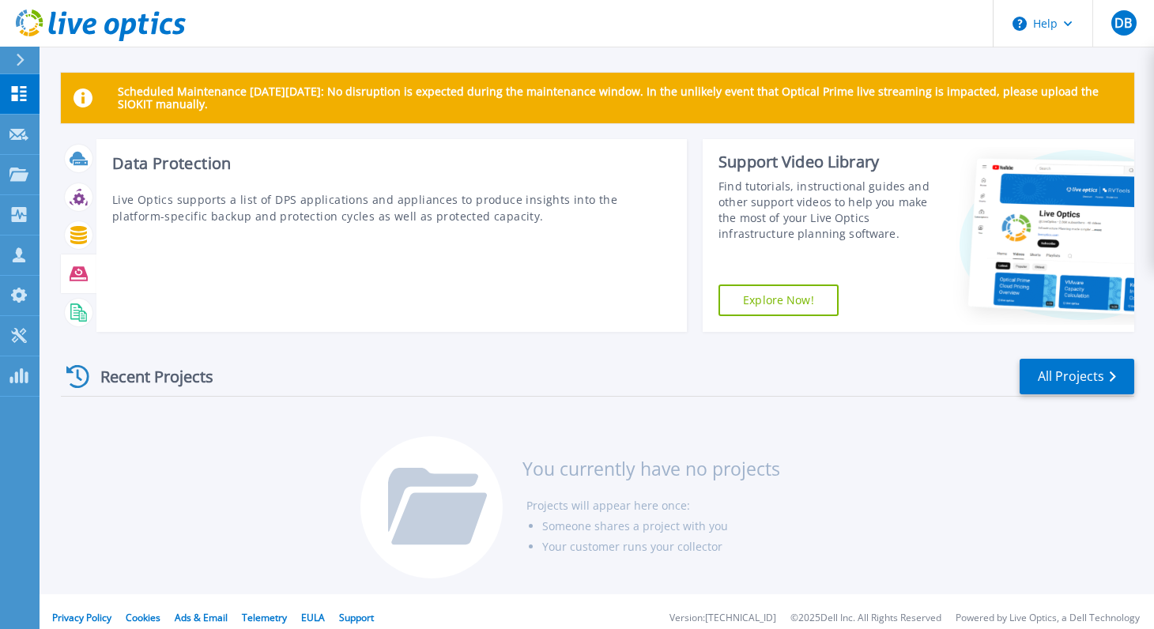
click at [456, 228] on div "Data Protection Live Optics supports a list of DPS applications and appliances …" at bounding box center [391, 235] width 590 height 193
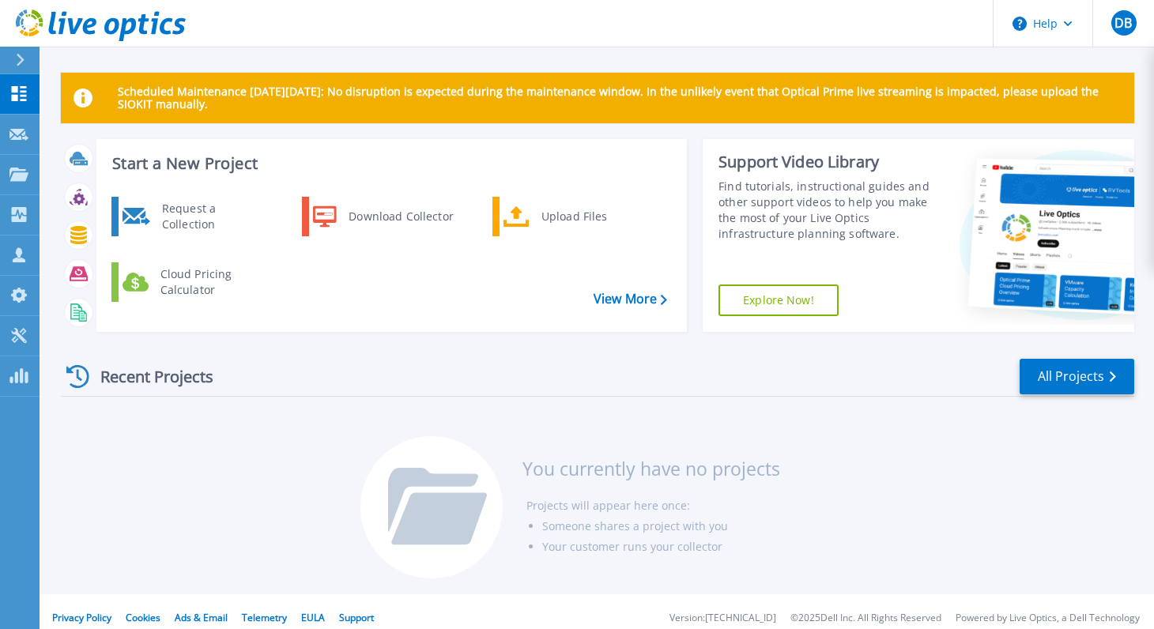
click at [1147, 103] on div "Scheduled Maintenance [DATE][DATE]: No disruption is expected during the mainte…" at bounding box center [597, 297] width 1115 height 594
click at [91, 138] on p "Request Capture" at bounding box center [85, 135] width 89 height 41
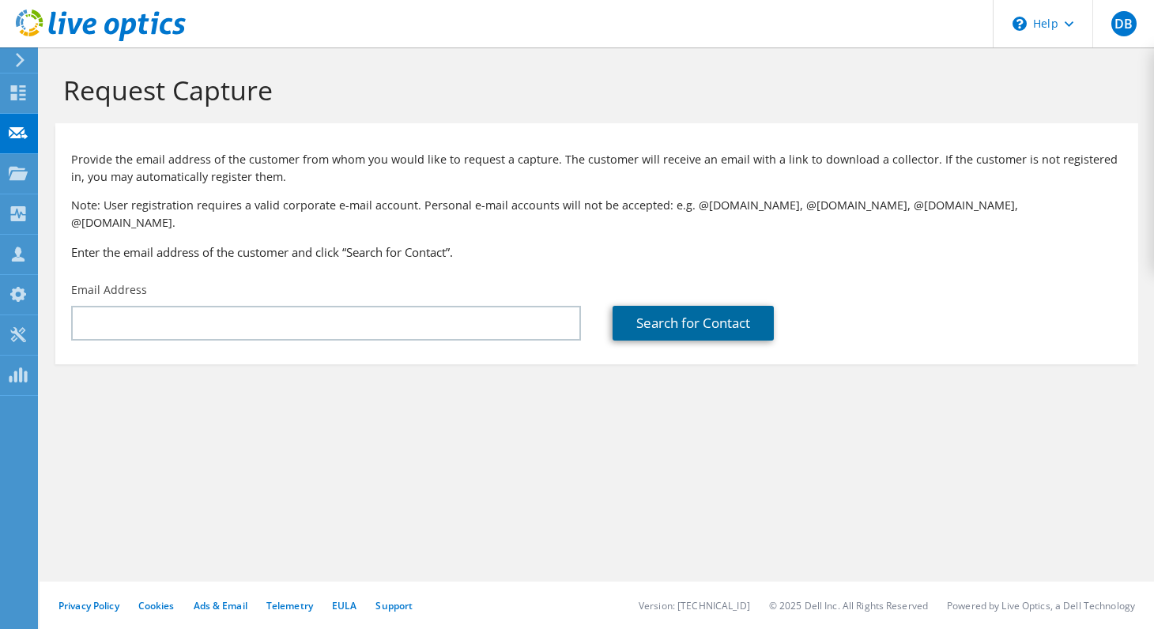
click at [722, 319] on link "Search for Contact" at bounding box center [693, 323] width 161 height 35
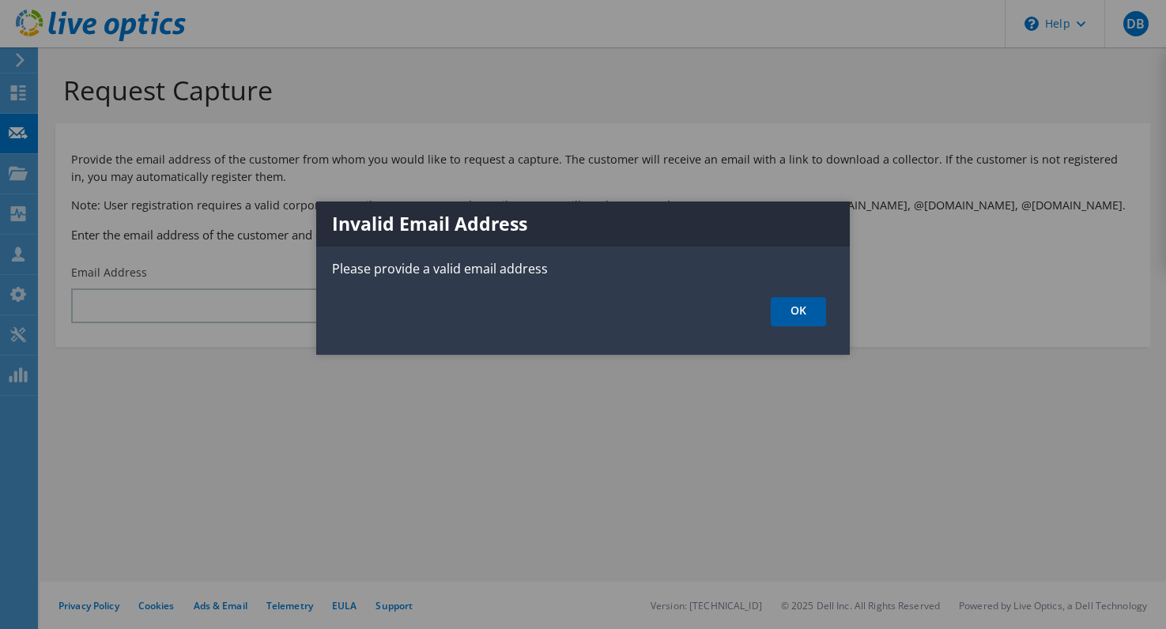
click at [790, 305] on link "OK" at bounding box center [798, 311] width 55 height 29
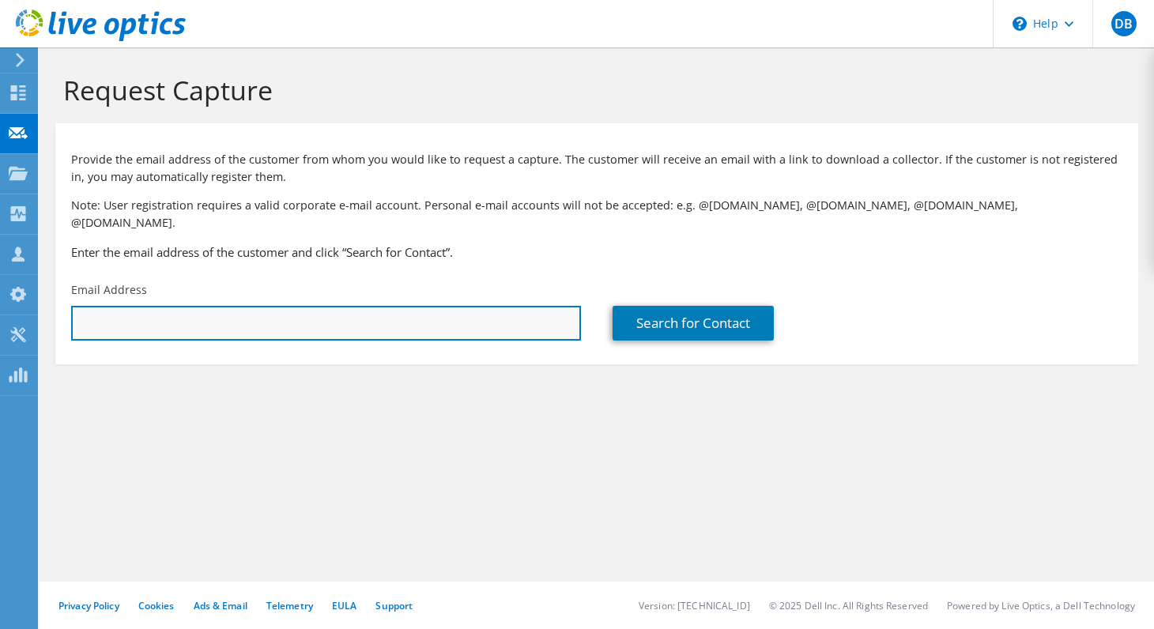
click at [129, 310] on input "text" at bounding box center [326, 323] width 510 height 35
paste input "Najvažnija razlika između postojeće Veeam Data Platform Advanced Enterprise Plu…"
type input "Najvažnija razlika između postojeće Veeam Data Platform Advanced Enterprise Plu…"
click at [437, 306] on input "text" at bounding box center [326, 323] width 510 height 35
paste input "[PERSON_NAME][EMAIL_ADDRESS][PERSON_NAME][DOMAIN_NAME]"
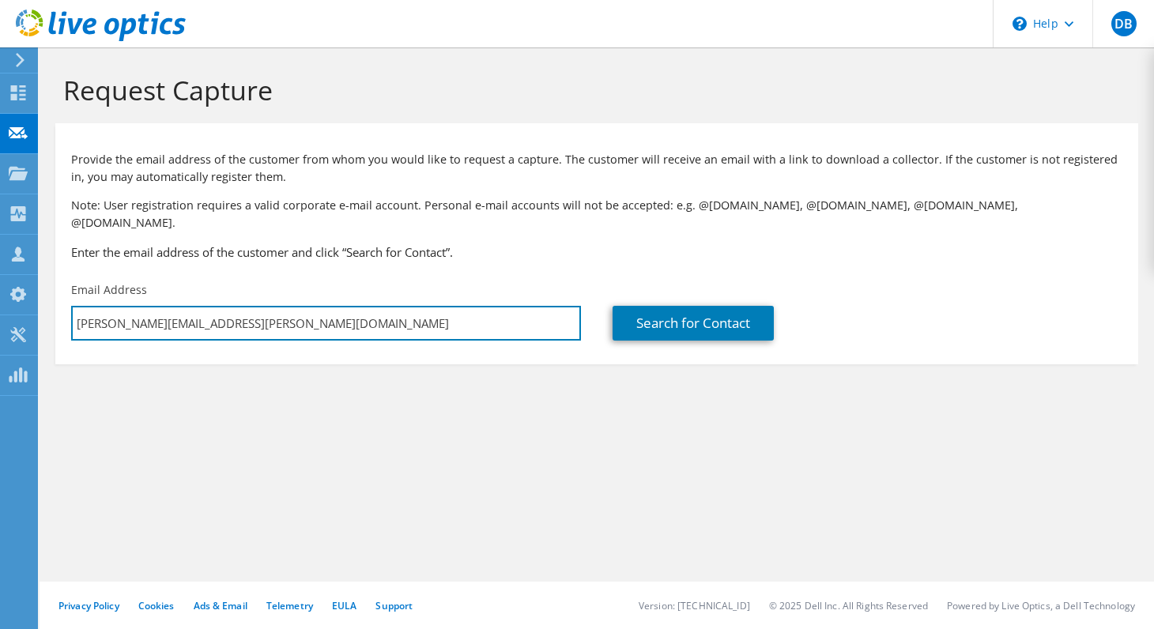
type input "[PERSON_NAME][EMAIL_ADDRESS][PERSON_NAME][DOMAIN_NAME]"
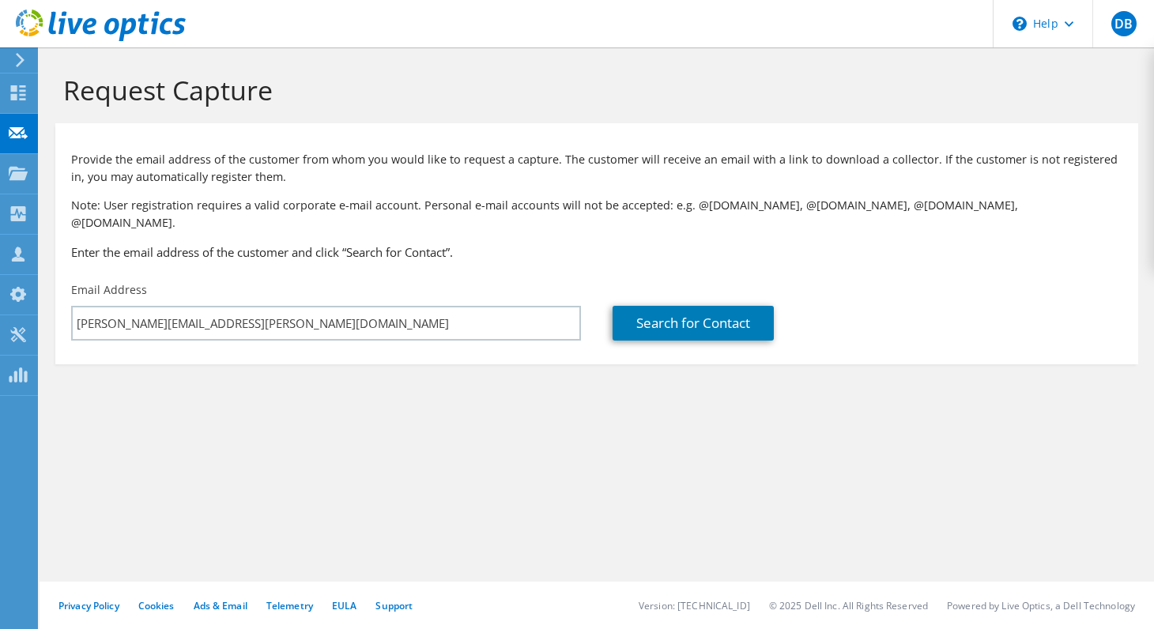
click at [539, 394] on section "Request Capture Provide the email address of the customer from whom you would l…" at bounding box center [597, 245] width 1115 height 396
click at [651, 306] on link "Search for Contact" at bounding box center [693, 323] width 161 height 35
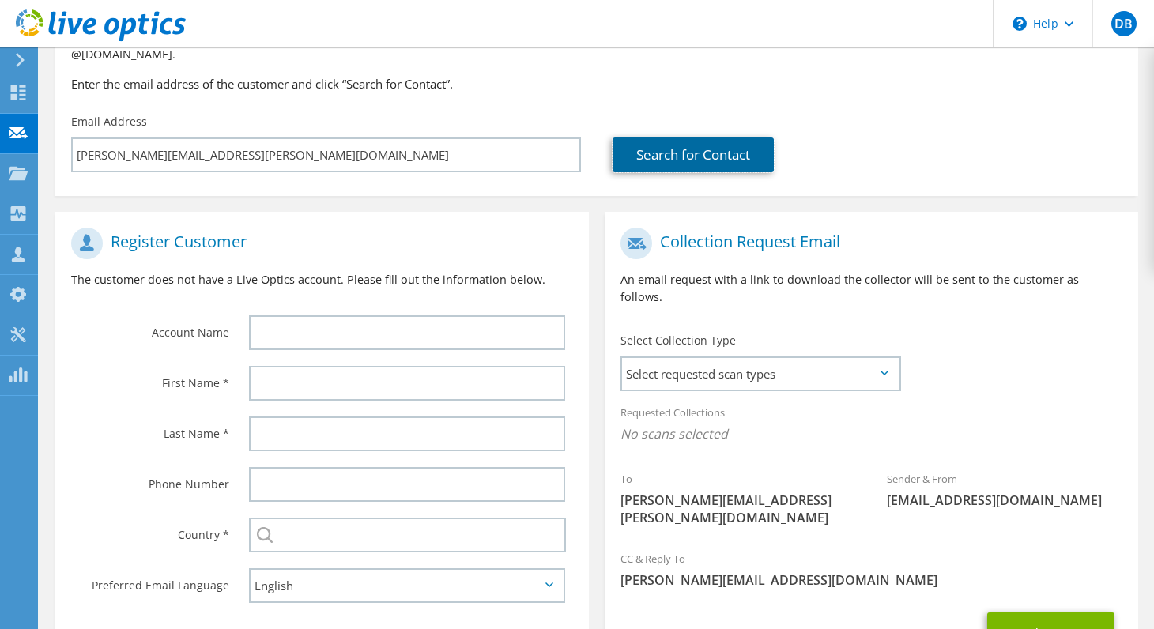
scroll to position [237, 0]
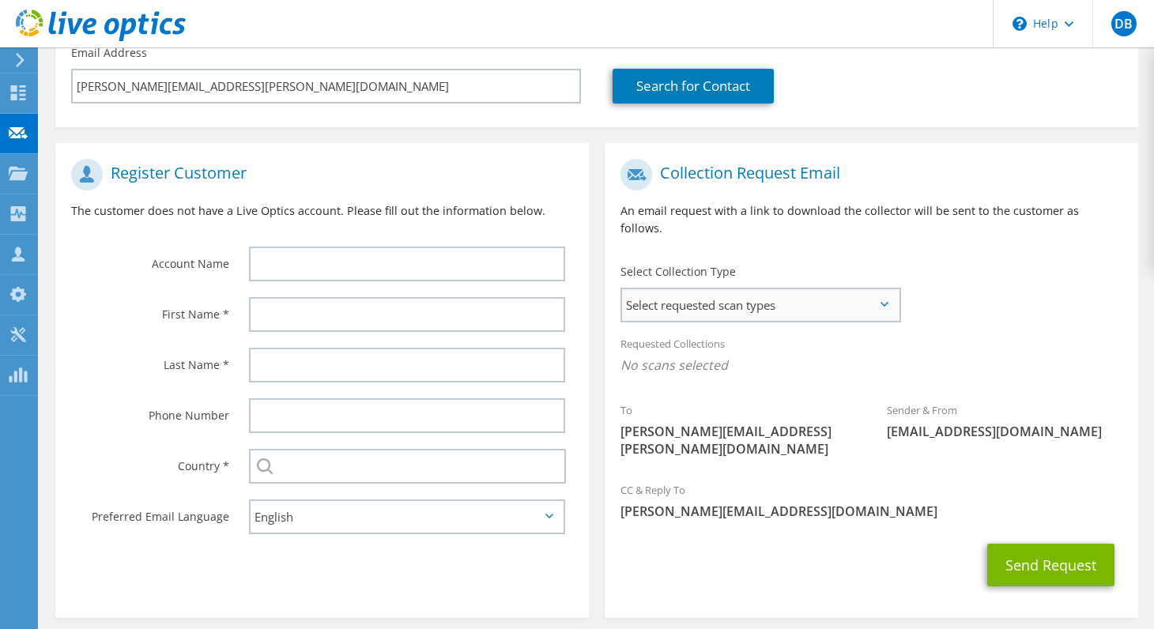
click at [853, 289] on span "Select requested scan types" at bounding box center [760, 305] width 277 height 32
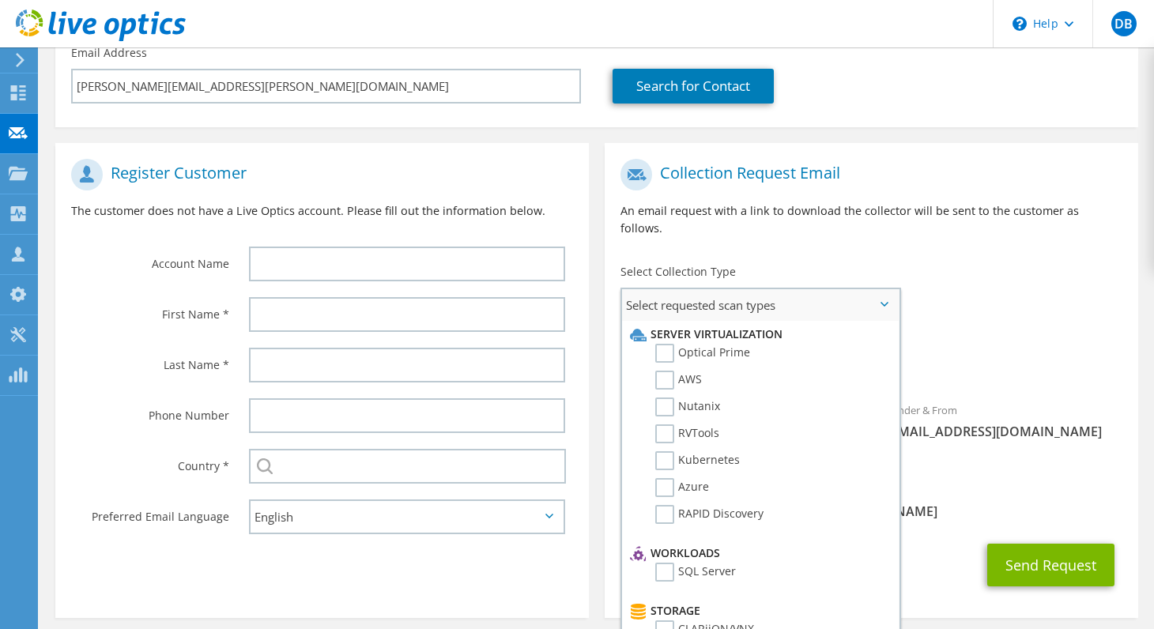
click at [853, 289] on span "Select requested scan types" at bounding box center [760, 305] width 277 height 32
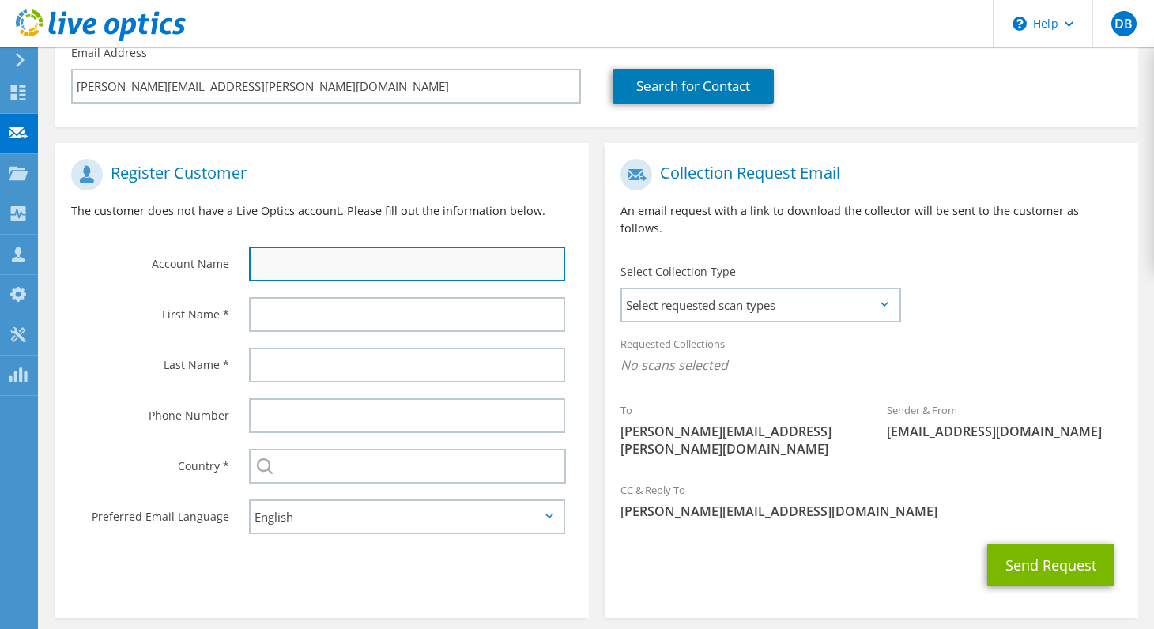
click at [339, 251] on input "text" at bounding box center [407, 264] width 316 height 35
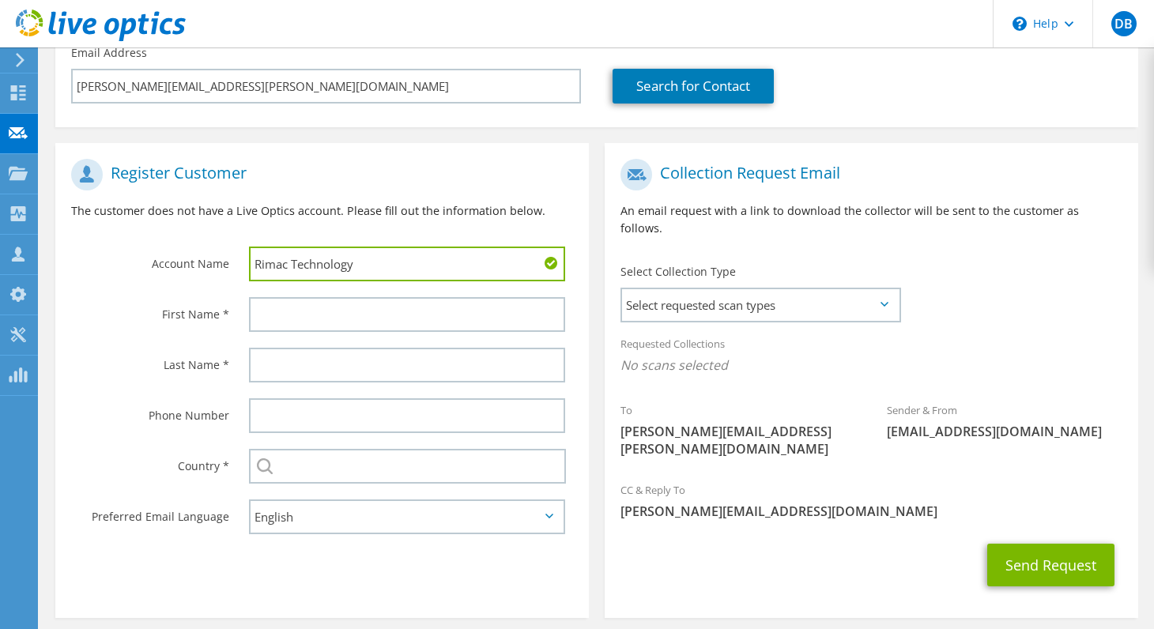
type input "Rimac Technology"
click at [395, 305] on input "Alber" at bounding box center [407, 314] width 316 height 35
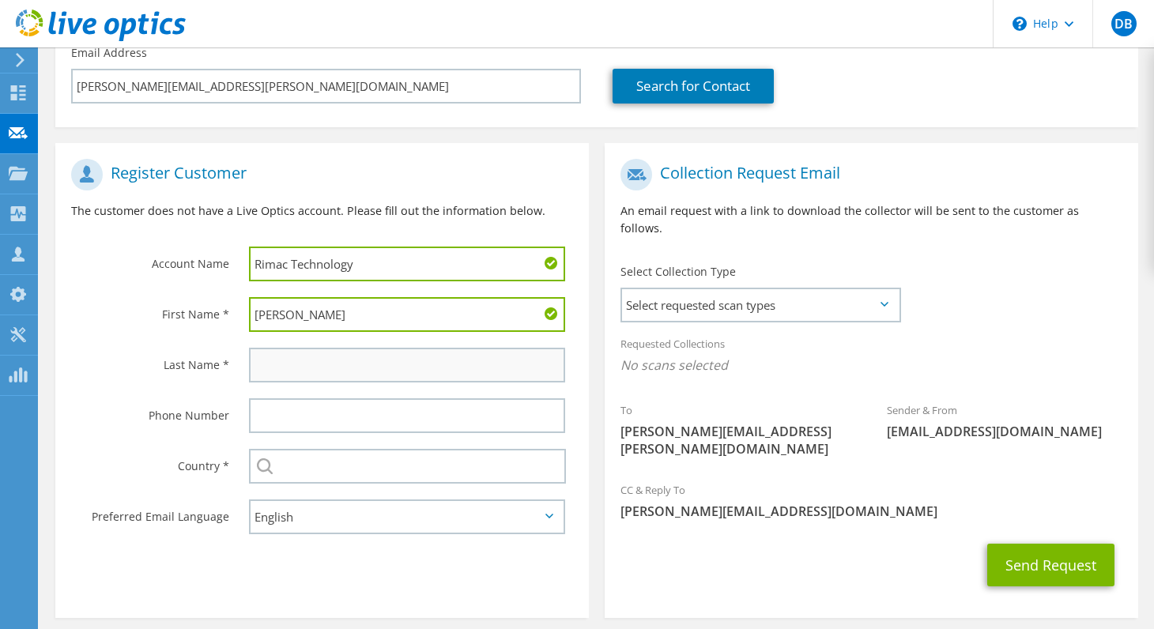
type input "[PERSON_NAME]"
click at [421, 348] on input "text" at bounding box center [407, 365] width 316 height 35
type input "Simunic"
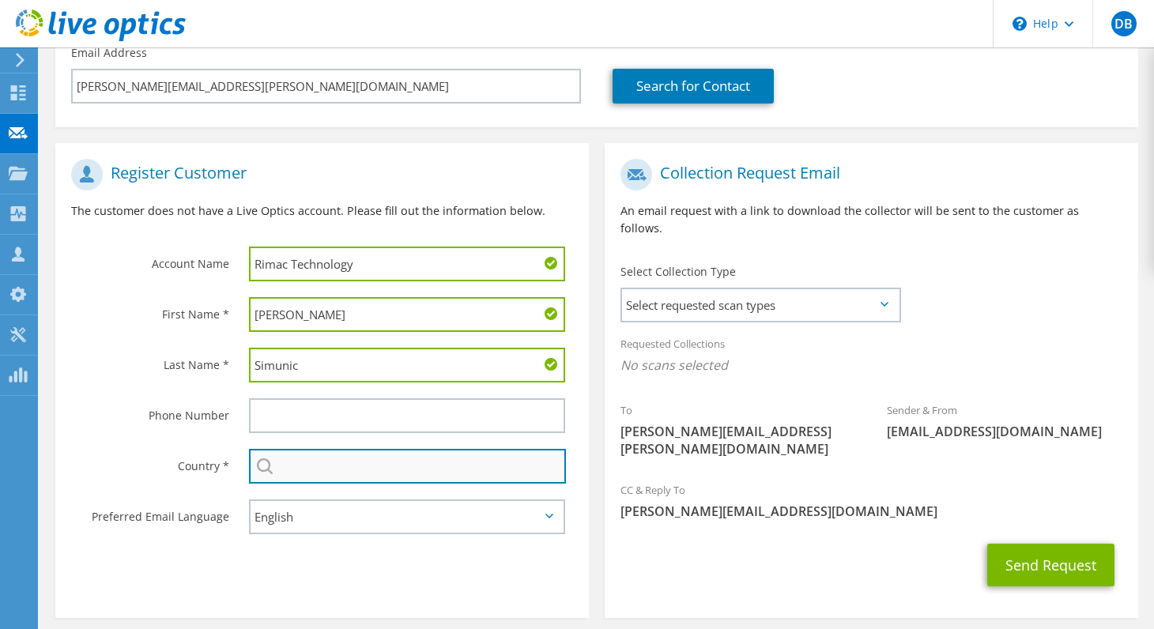
click at [319, 451] on input "text" at bounding box center [407, 466] width 317 height 35
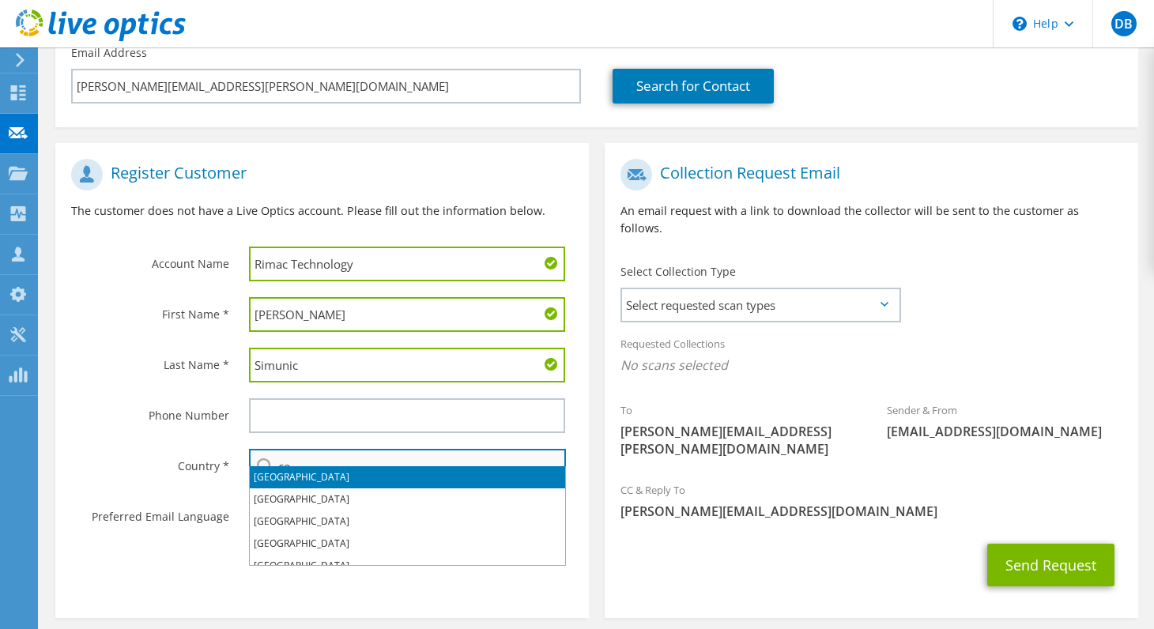
type input "[GEOGRAPHIC_DATA]"
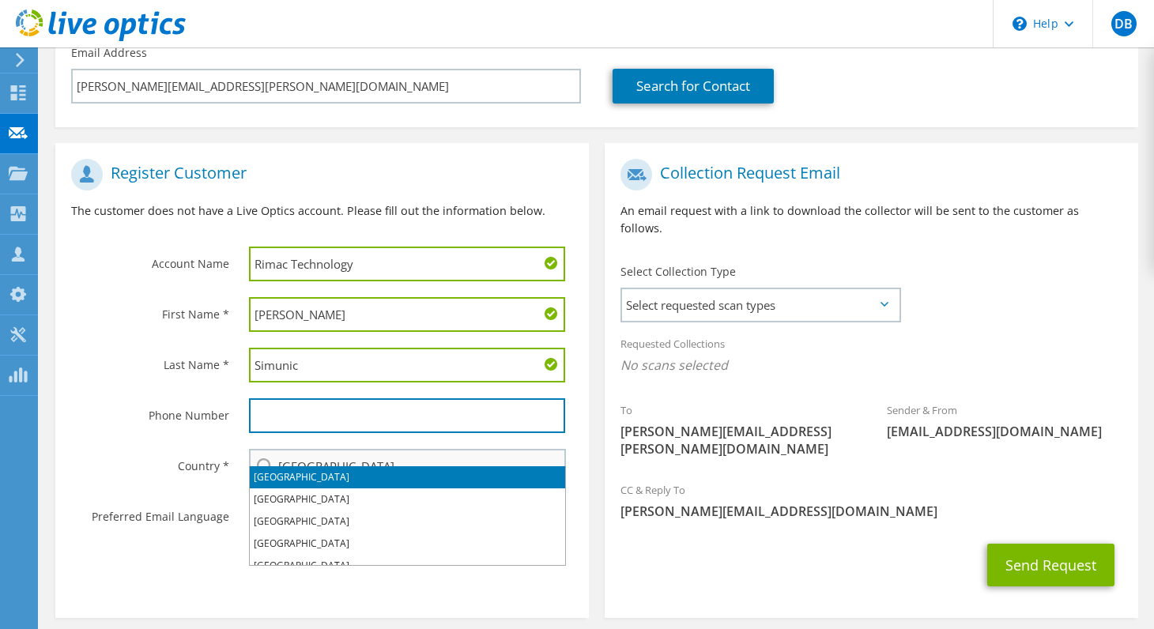
type input "016690800"
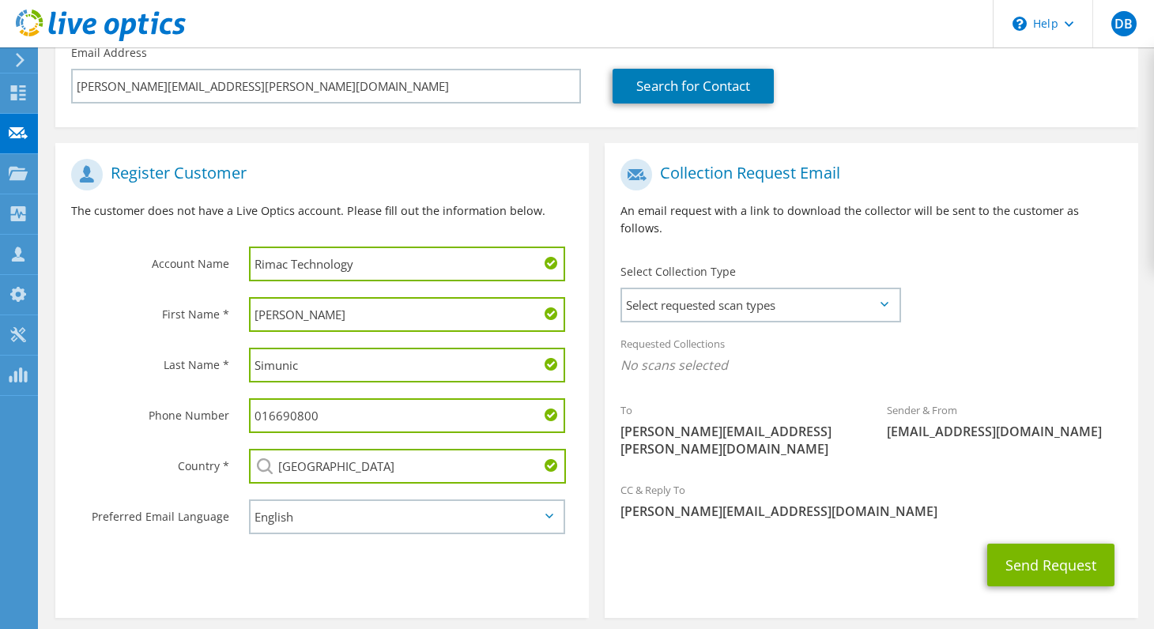
drag, startPoint x: 357, startPoint y: 402, endPoint x: 205, endPoint y: 402, distance: 151.8
click at [205, 402] on div "Phone Number 016690800" at bounding box center [322, 415] width 534 height 51
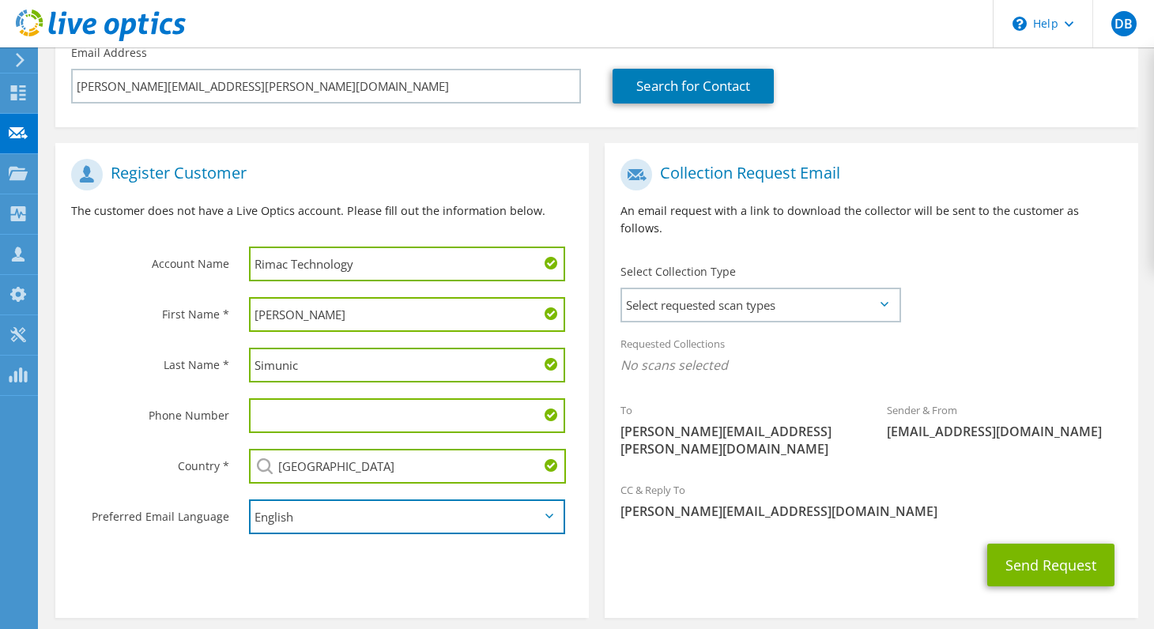
click at [368, 500] on select "English Deutsch Español Français Italiano Polski Português Русский 한국어 中文 日本語" at bounding box center [407, 517] width 316 height 35
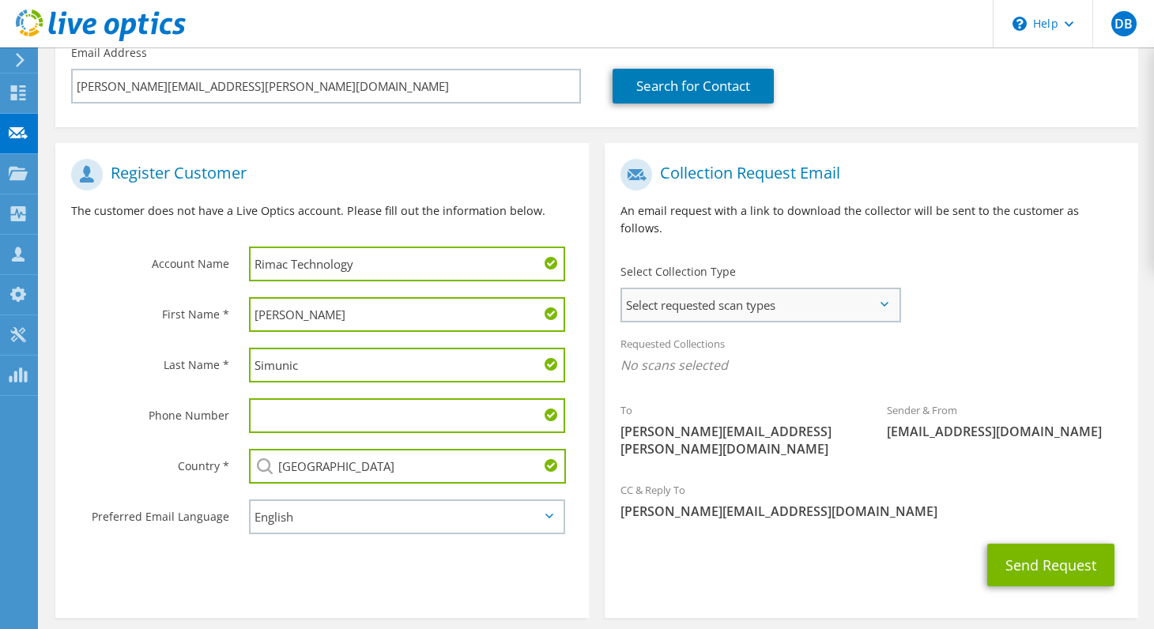
click at [751, 289] on span "Select requested scan types" at bounding box center [760, 305] width 277 height 32
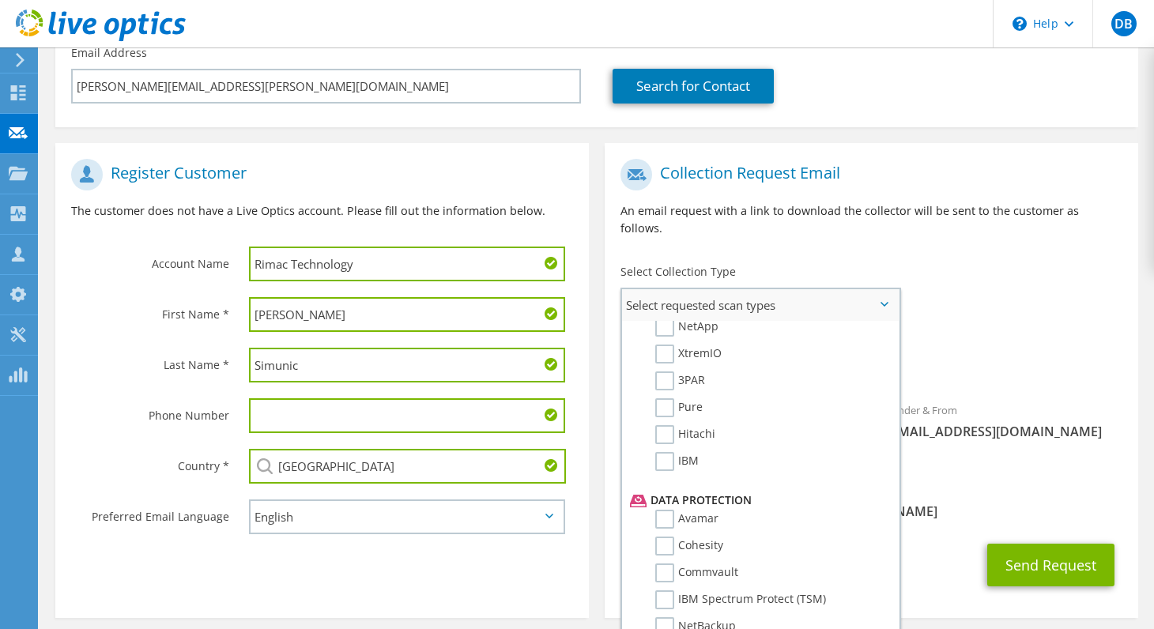
scroll to position [632, 0]
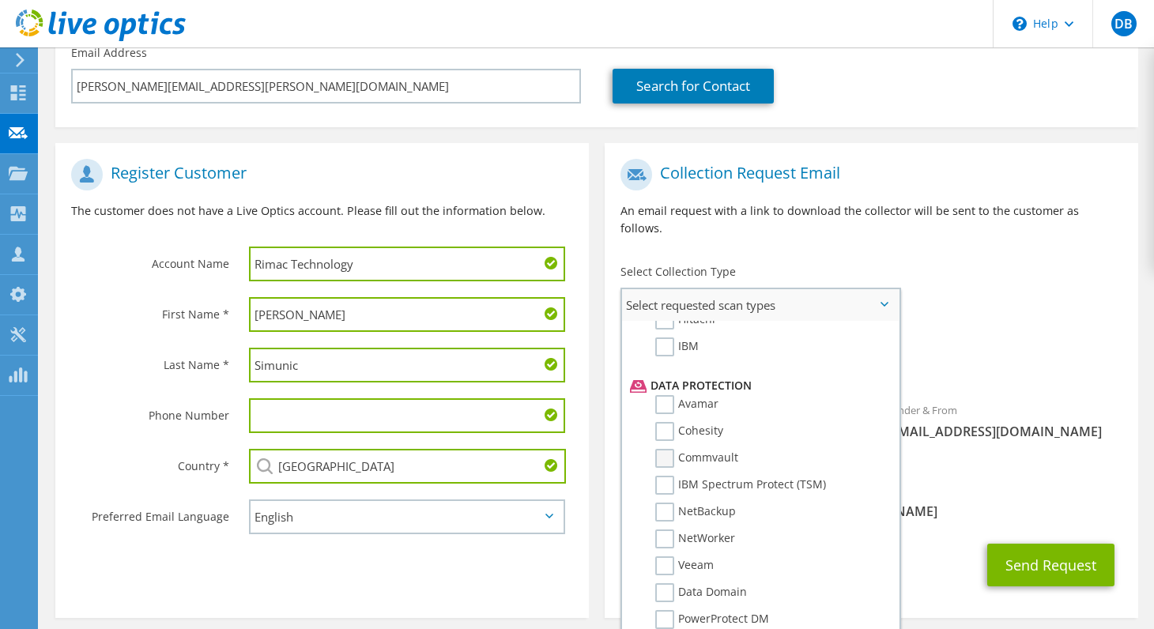
click at [659, 449] on label "Commvault" at bounding box center [696, 458] width 83 height 19
click at [0, 0] on input "Commvault" at bounding box center [0, 0] width 0 height 0
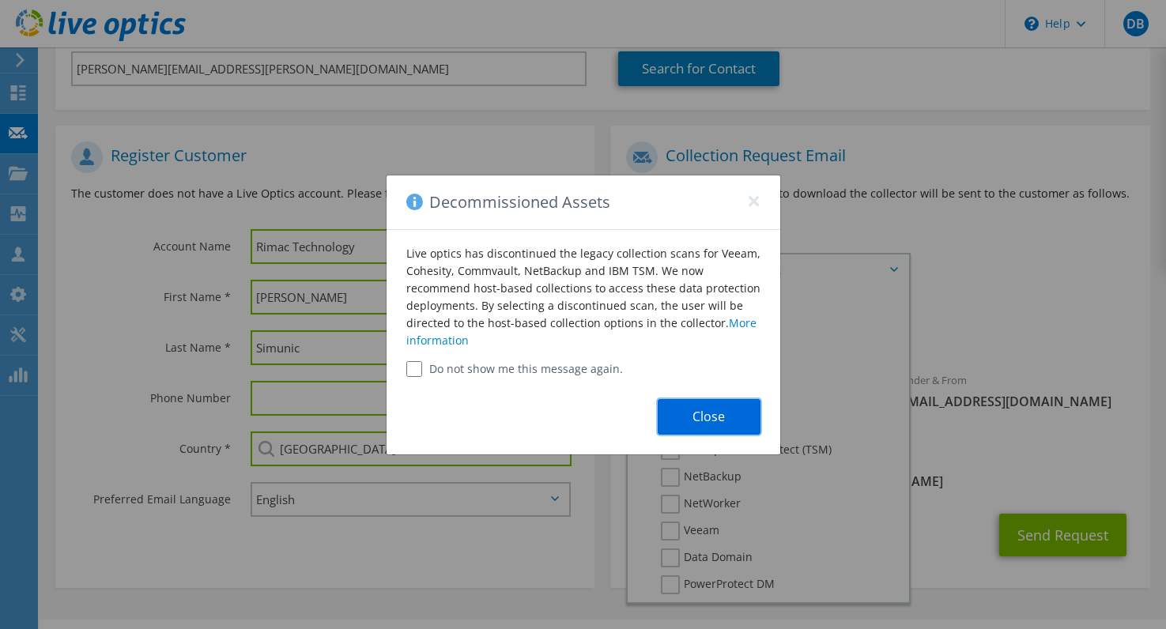
click at [738, 416] on button "Close" at bounding box center [709, 417] width 103 height 36
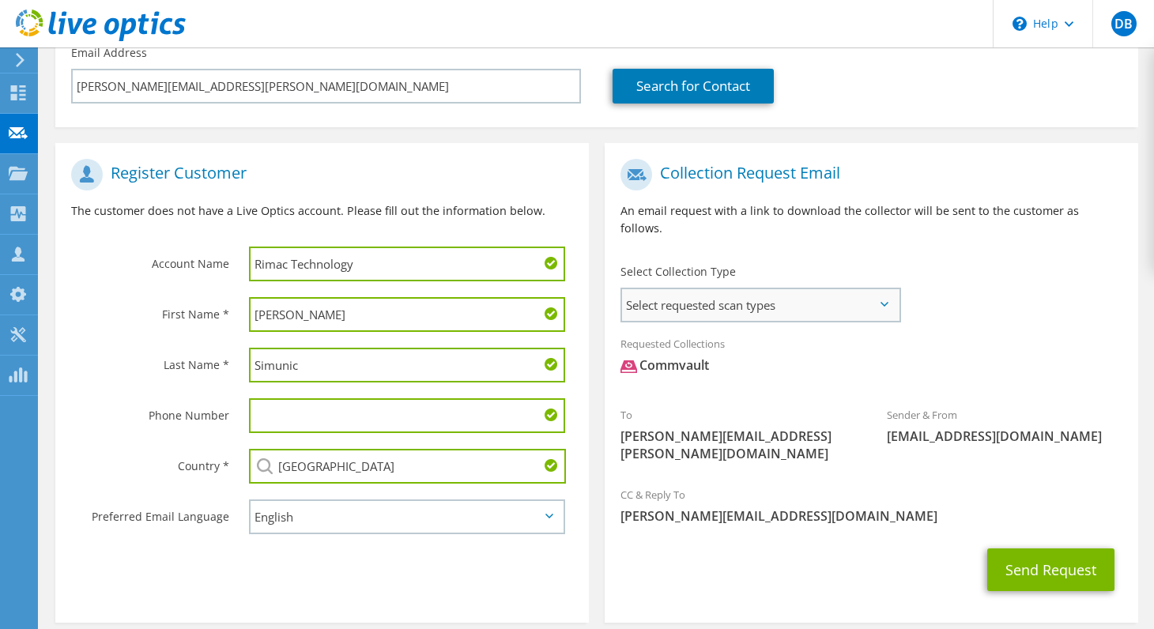
click at [789, 289] on span "Select requested scan types" at bounding box center [760, 305] width 277 height 32
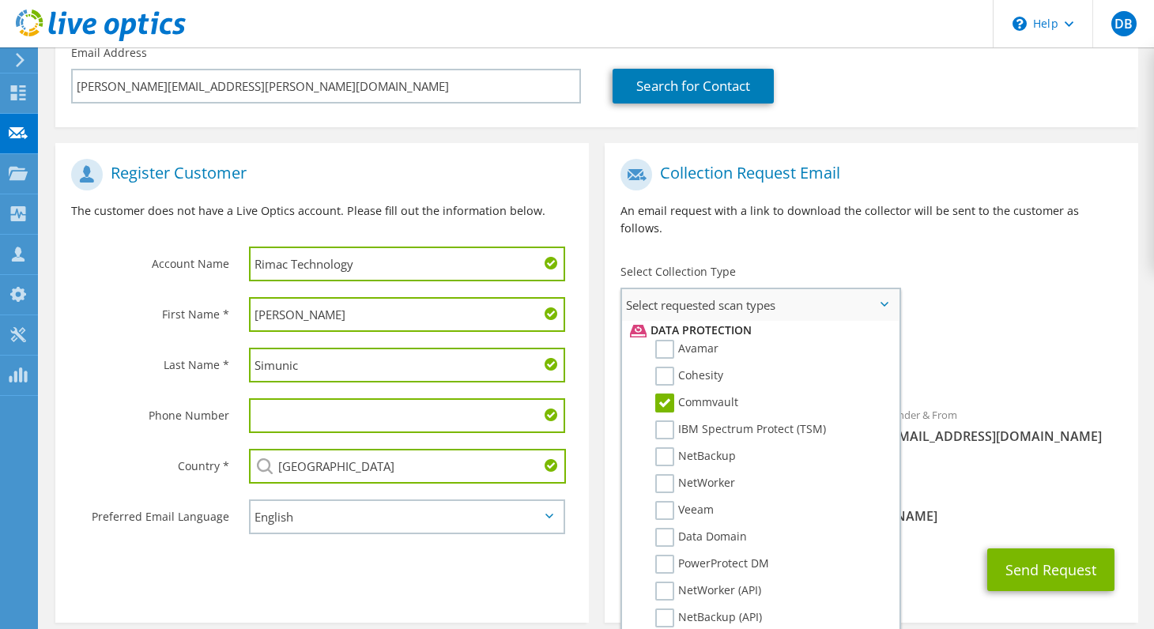
scroll to position [711, 0]
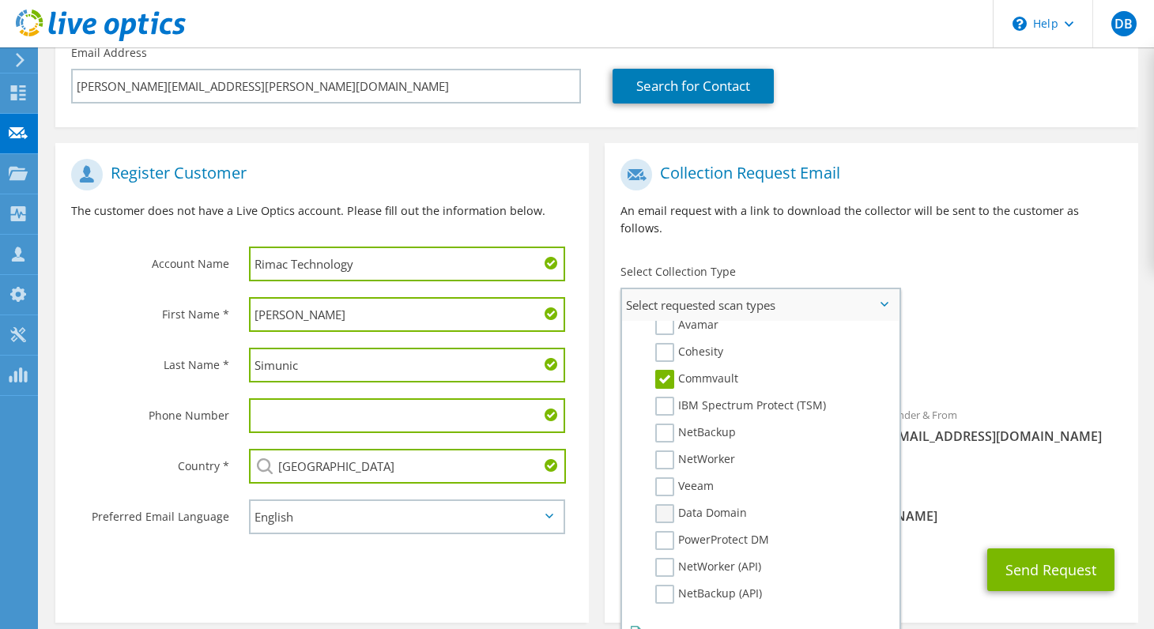
click at [664, 504] on label "Data Domain" at bounding box center [701, 513] width 92 height 19
click at [0, 0] on input "Data Domain" at bounding box center [0, 0] width 0 height 0
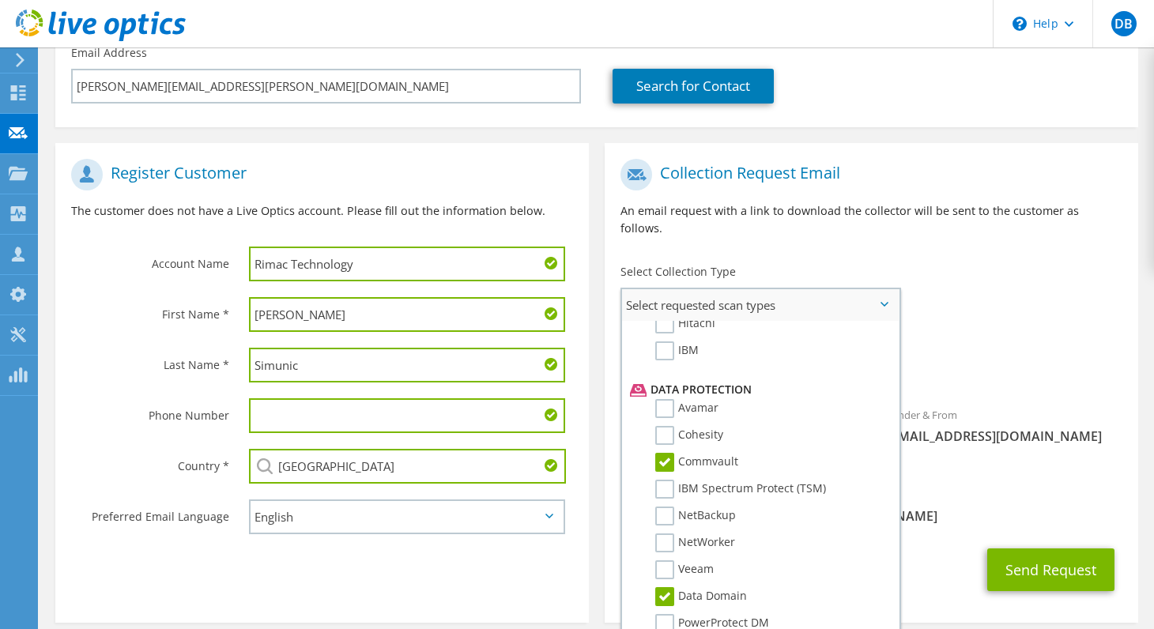
scroll to position [632, 0]
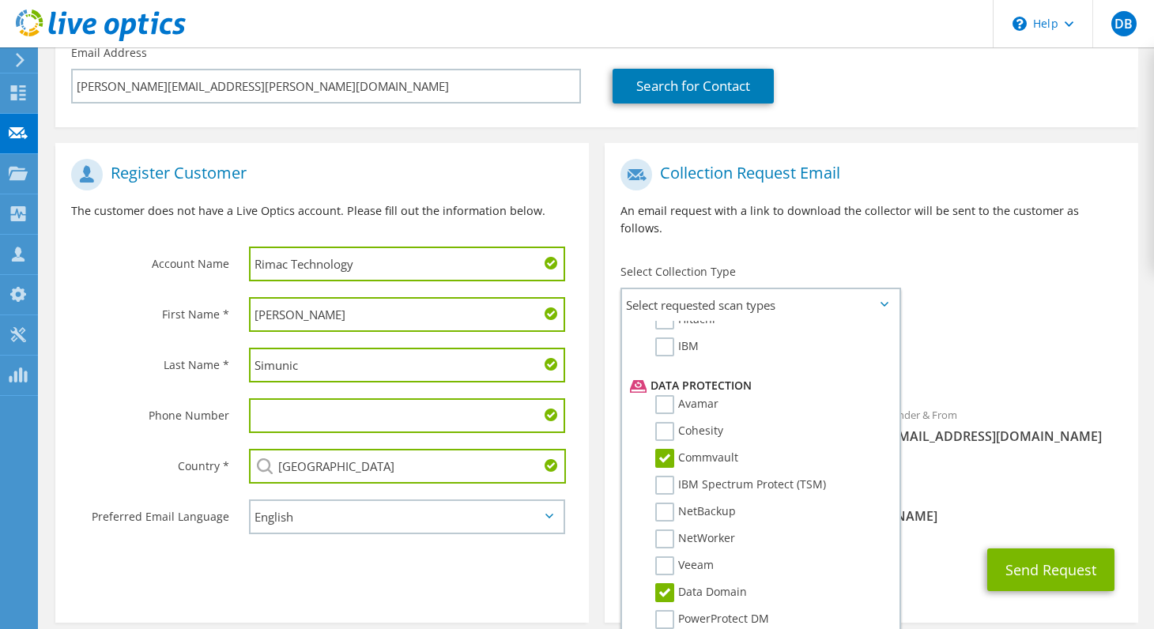
click at [571, 569] on section "Register Customer The customer does not have a Live Optics account. Please fill…" at bounding box center [322, 383] width 534 height 480
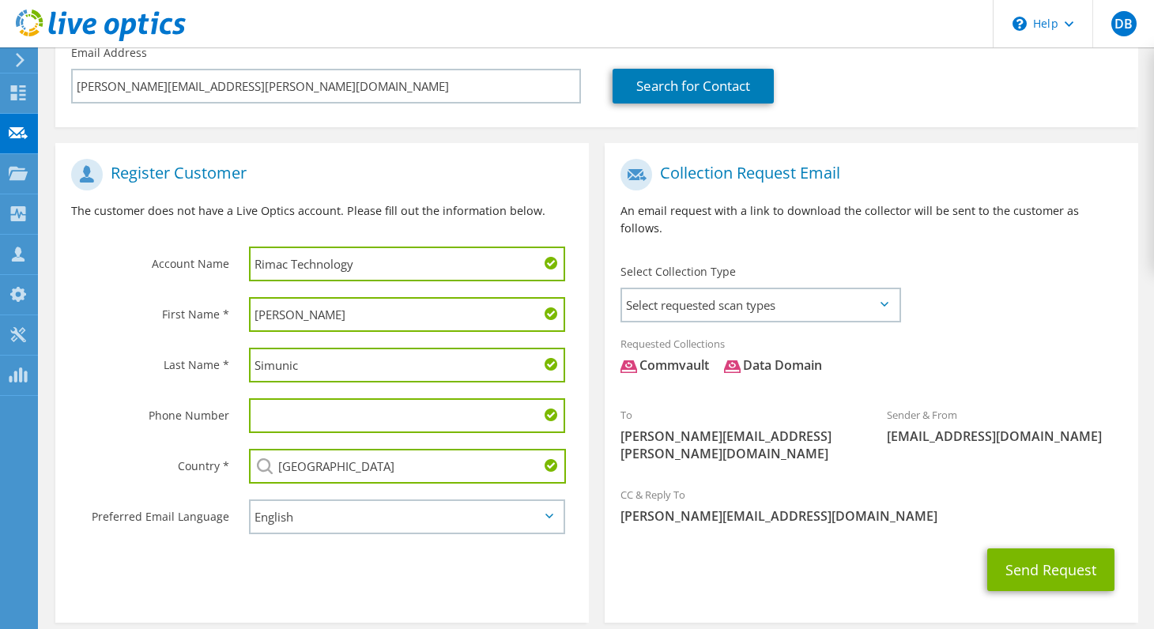
click at [1030, 143] on section "Collection Request Email An email request with a link to download the collector…" at bounding box center [872, 383] width 534 height 480
